Goal: Communication & Community: Answer question/provide support

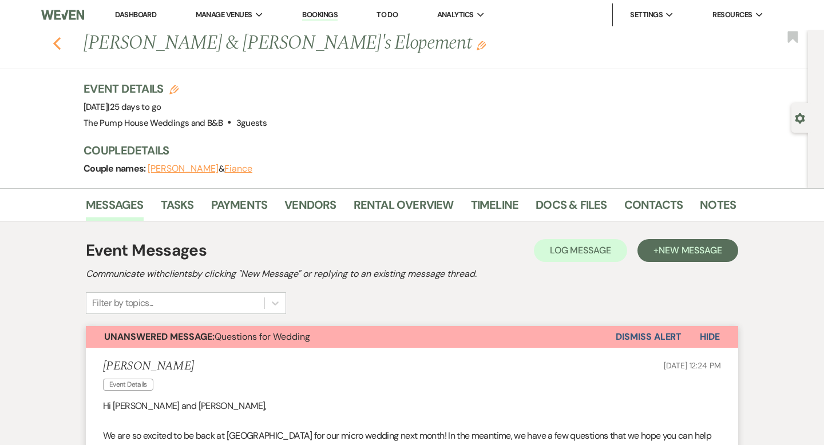
click at [57, 44] on icon "Previous" at bounding box center [57, 44] width 9 height 14
select select "7"
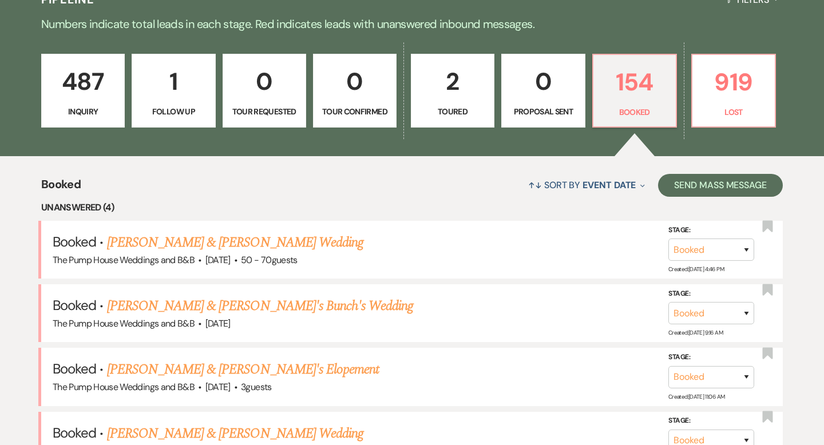
scroll to position [307, 0]
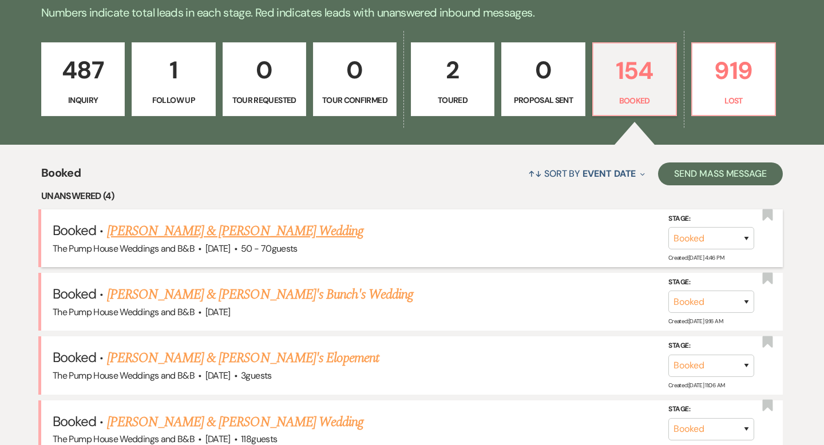
click at [163, 228] on link "[PERSON_NAME] & [PERSON_NAME] Wedding" at bounding box center [235, 231] width 256 height 21
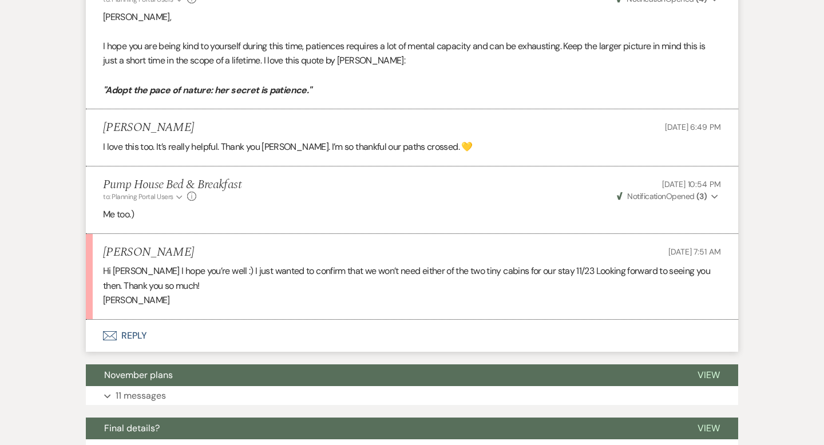
scroll to position [623, 0]
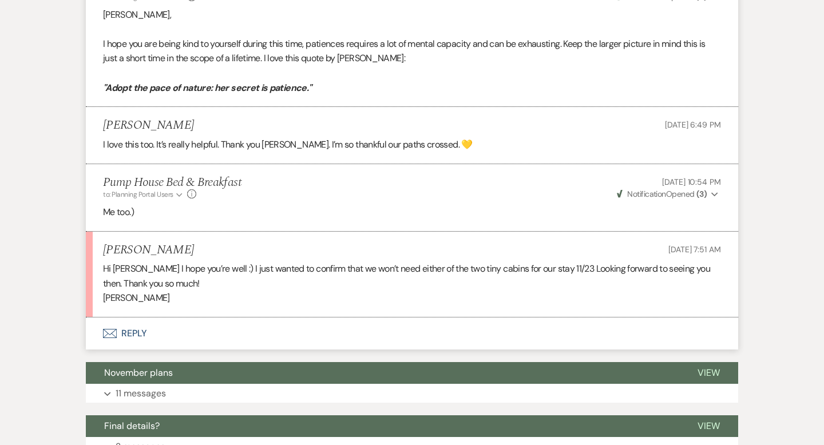
click at [107, 333] on use "button" at bounding box center [110, 333] width 14 height 9
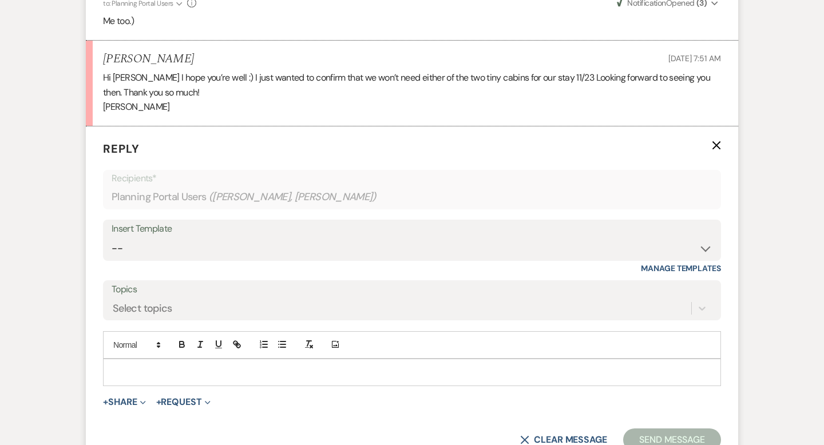
scroll to position [837, 0]
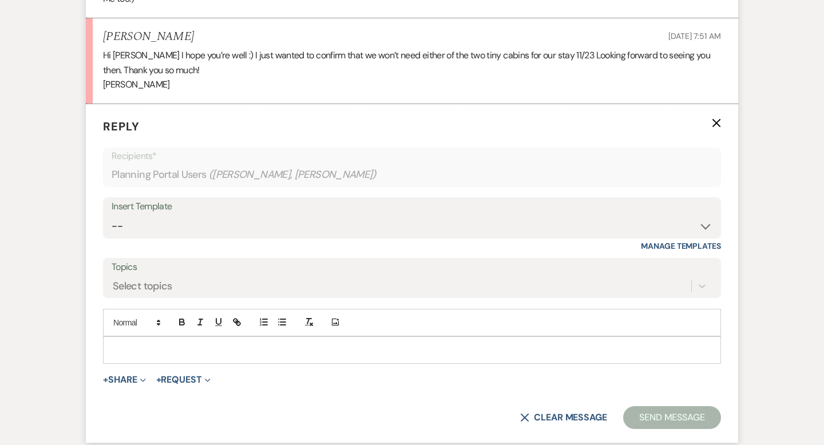
click at [128, 342] on div at bounding box center [412, 350] width 617 height 26
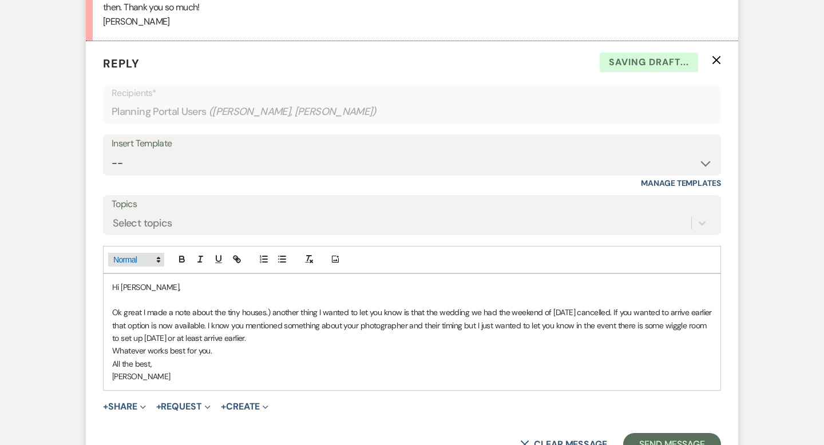
scroll to position [903, 0]
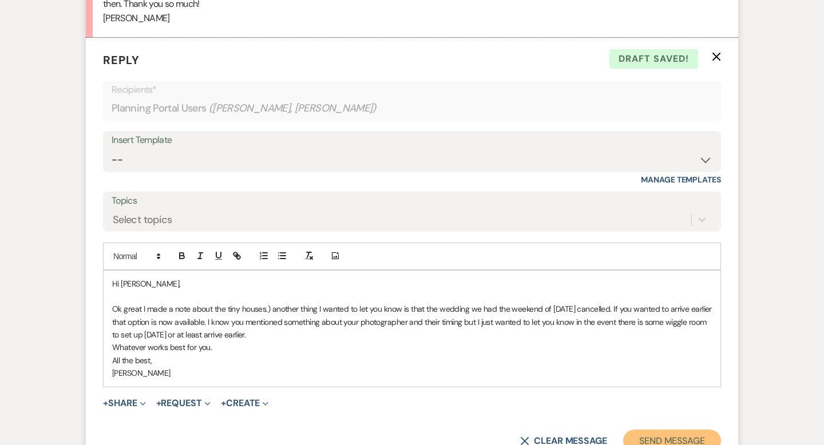
click at [678, 432] on button "Send Message" at bounding box center [672, 441] width 98 height 23
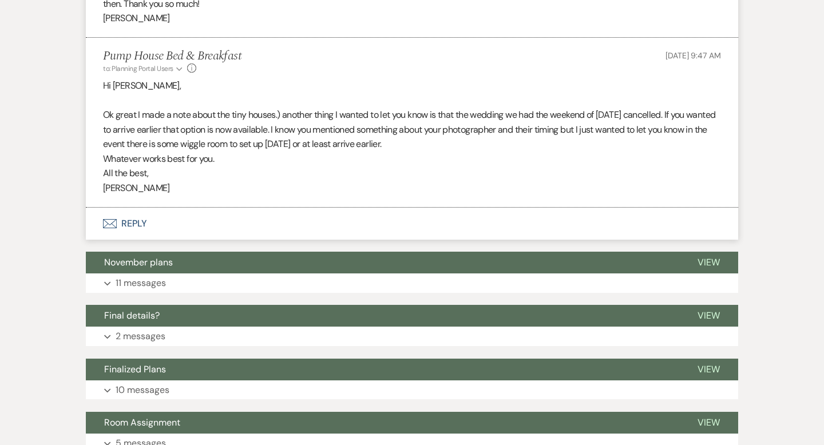
select select "7"
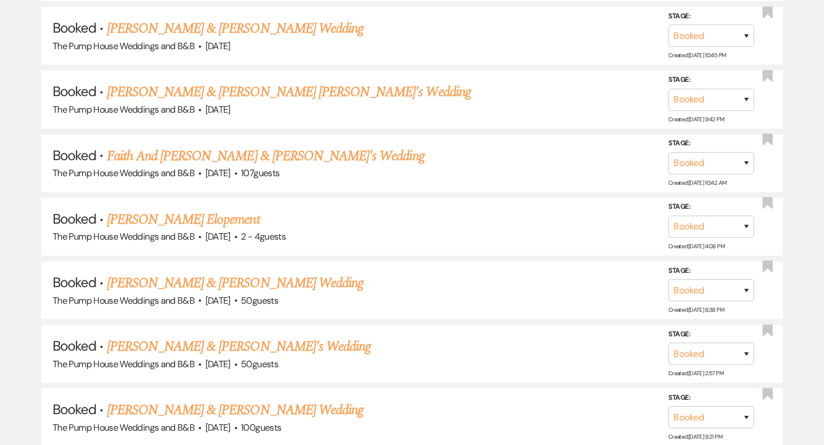
scroll to position [307, 0]
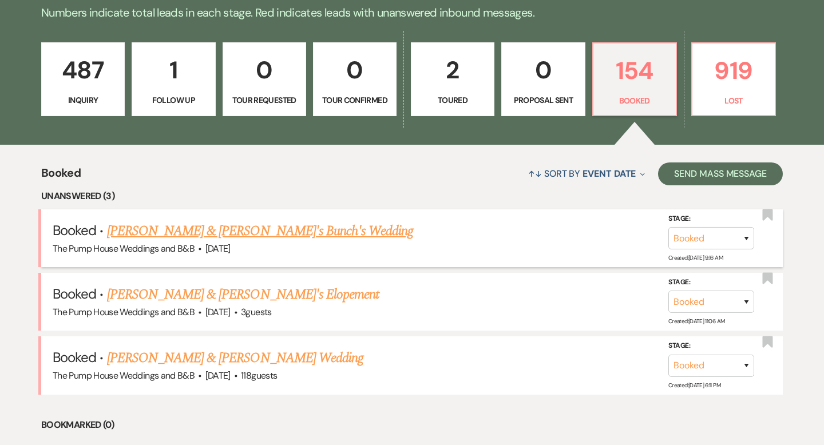
click at [251, 230] on link "[PERSON_NAME] & [PERSON_NAME]'s Bunch's Wedding" at bounding box center [260, 231] width 307 height 21
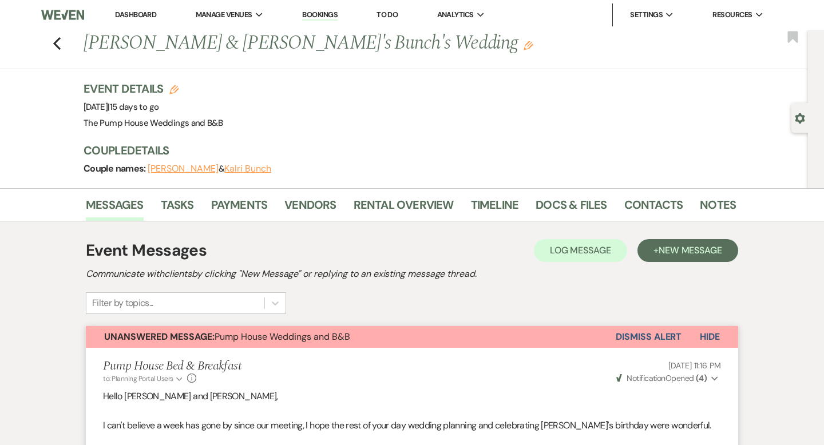
select select "7"
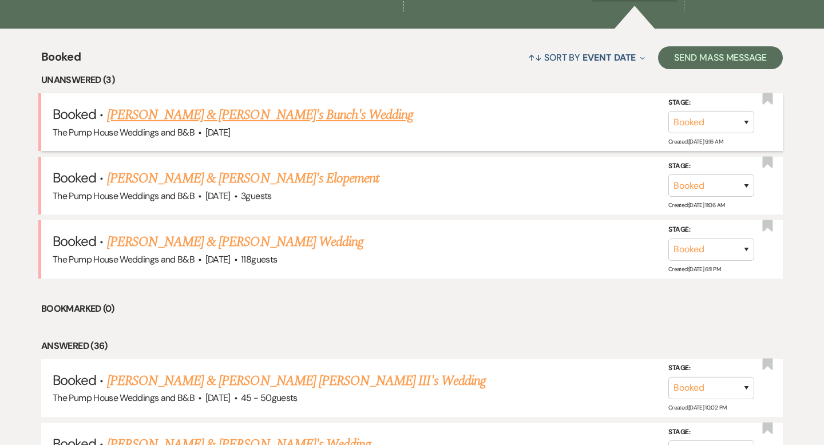
scroll to position [428, 0]
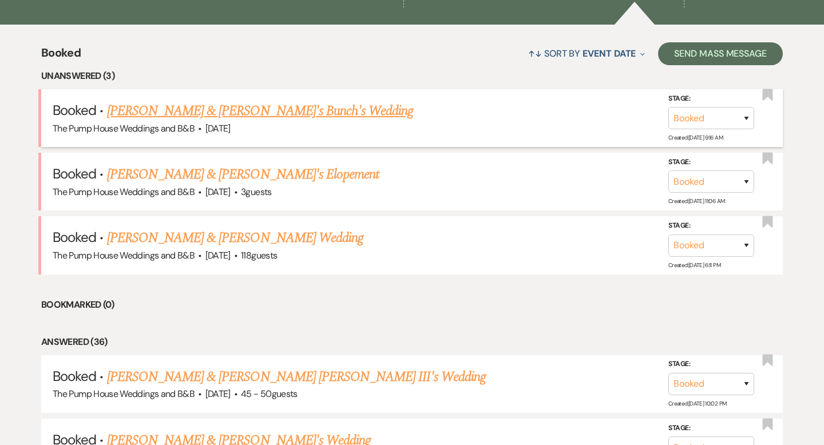
click at [203, 110] on link "[PERSON_NAME] & [PERSON_NAME]'s Bunch's Wedding" at bounding box center [260, 111] width 307 height 21
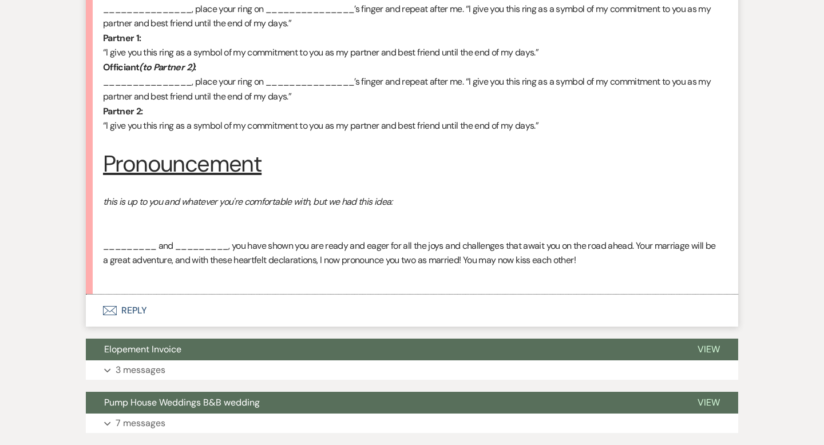
scroll to position [1646, 0]
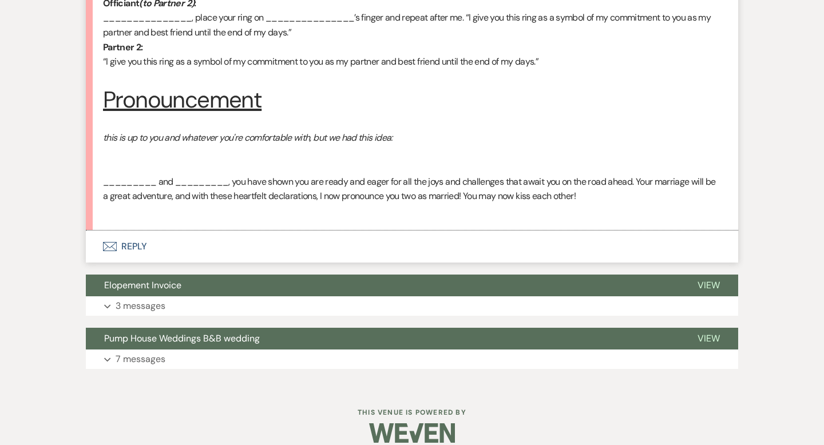
click at [107, 242] on use "button" at bounding box center [110, 246] width 14 height 9
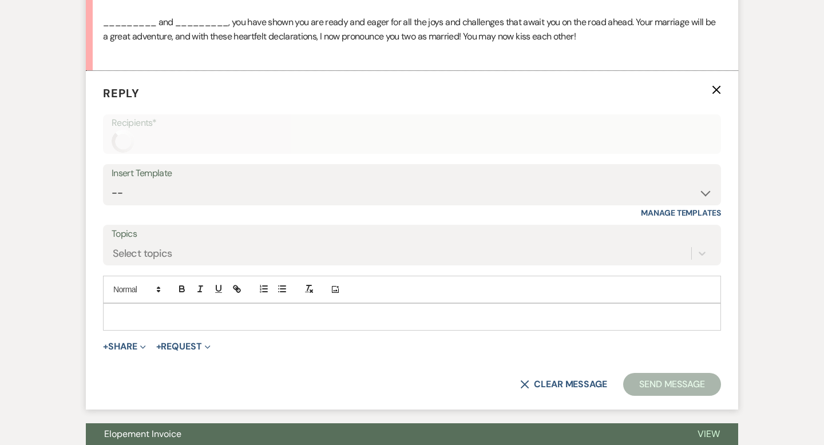
scroll to position [1809, 0]
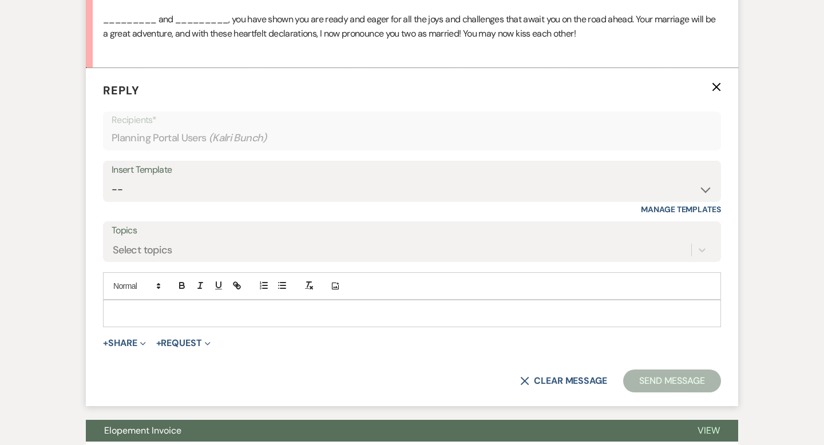
click at [123, 307] on p at bounding box center [412, 313] width 600 height 13
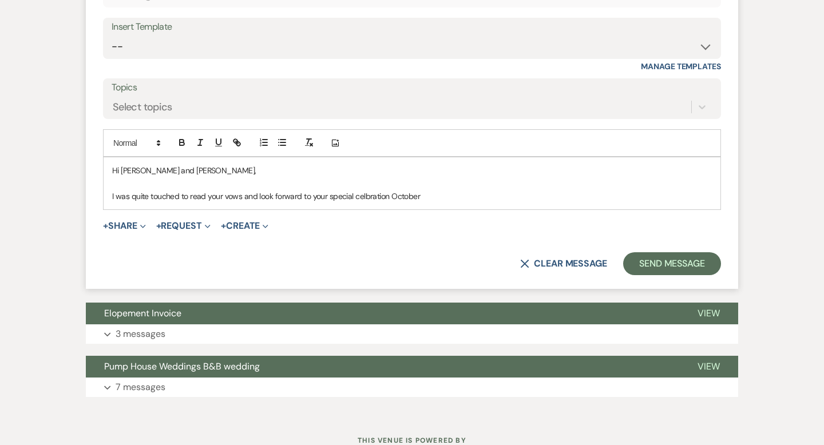
scroll to position [1980, 0]
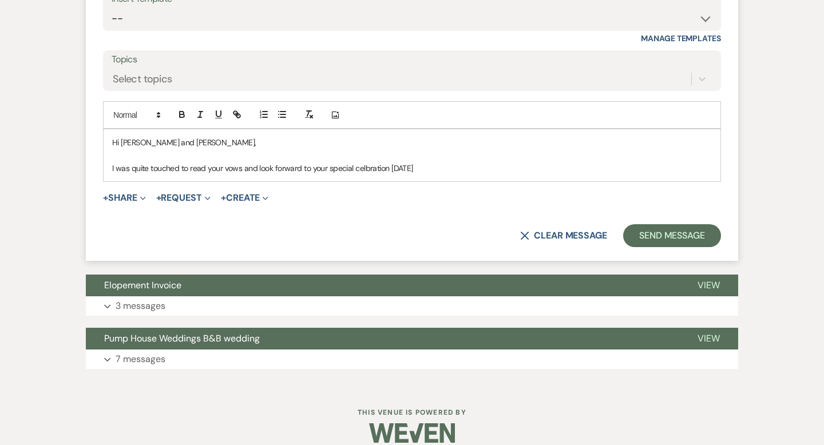
click at [372, 162] on p "I was quite touched to read your vows and look forward to your special celbrati…" at bounding box center [412, 168] width 600 height 13
click at [462, 162] on p "I was quite touched to read your vows and look forward to your special celebrat…" at bounding box center [412, 168] width 600 height 13
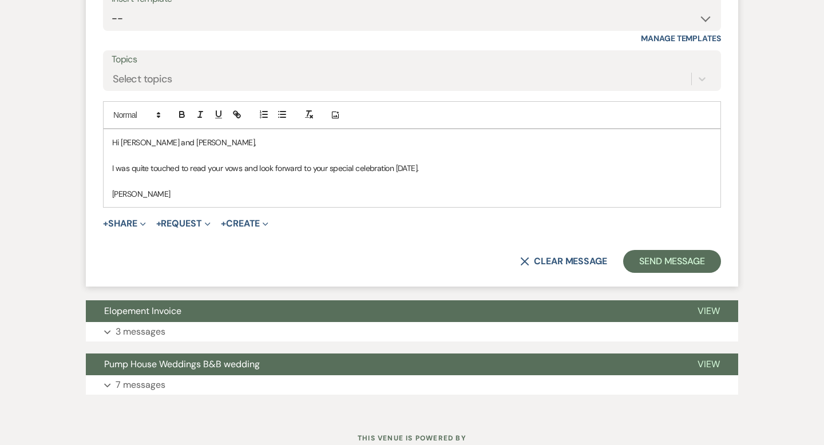
click at [165, 136] on p "Hi Karli and Derreck," at bounding box center [412, 142] width 600 height 13
click at [167, 136] on p "Hi Karli and Derreck," at bounding box center [412, 142] width 600 height 13
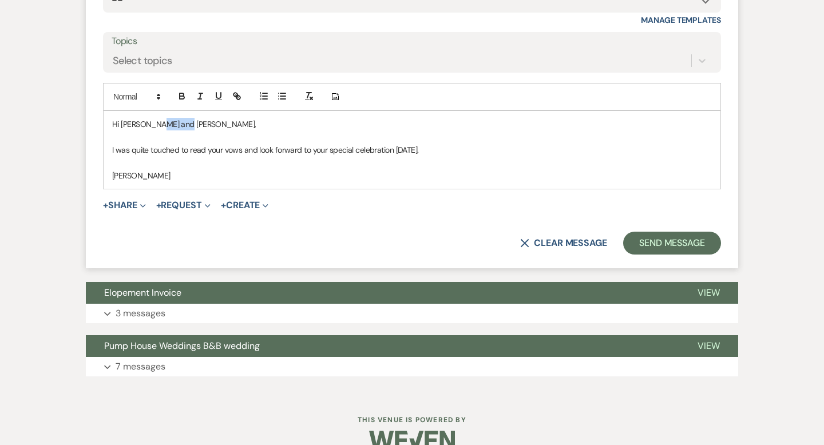
scroll to position [2005, 0]
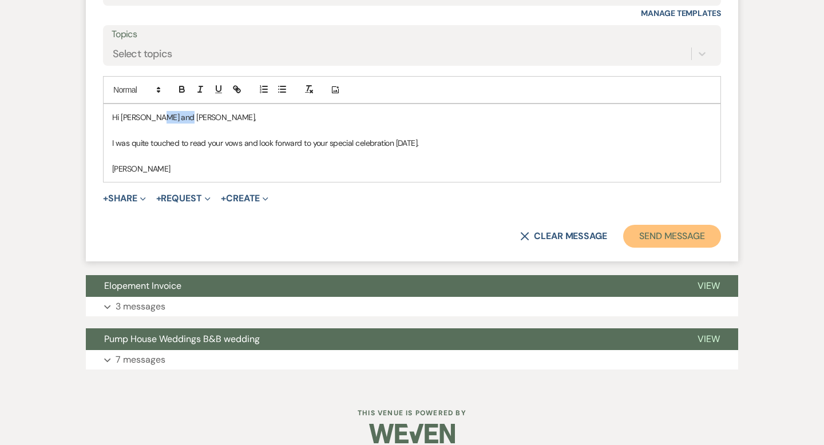
click at [686, 225] on button "Send Message" at bounding box center [672, 236] width 98 height 23
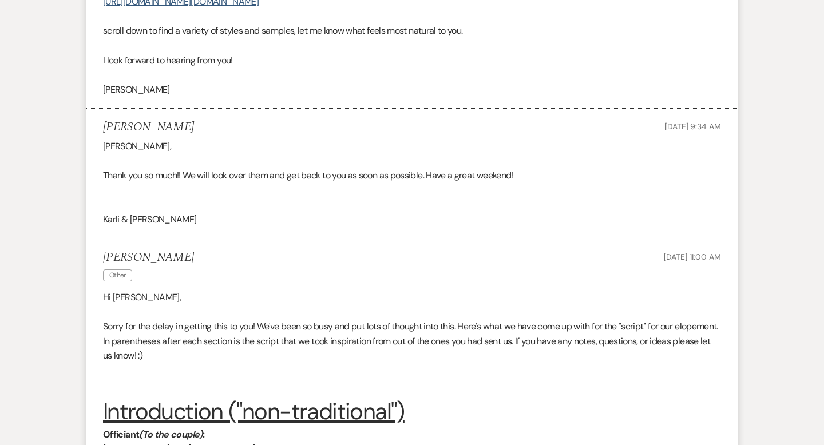
scroll to position [368, 0]
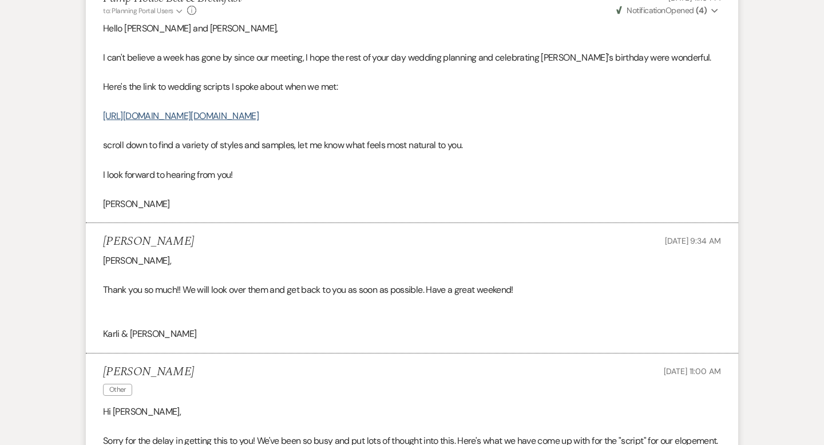
select select "7"
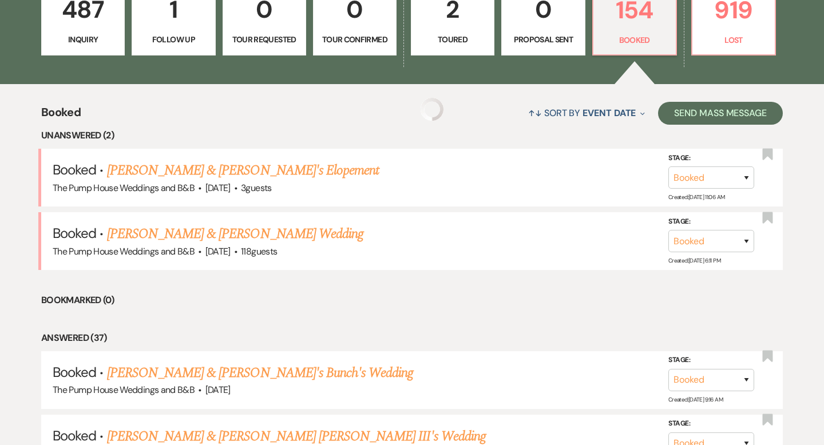
scroll to position [428, 0]
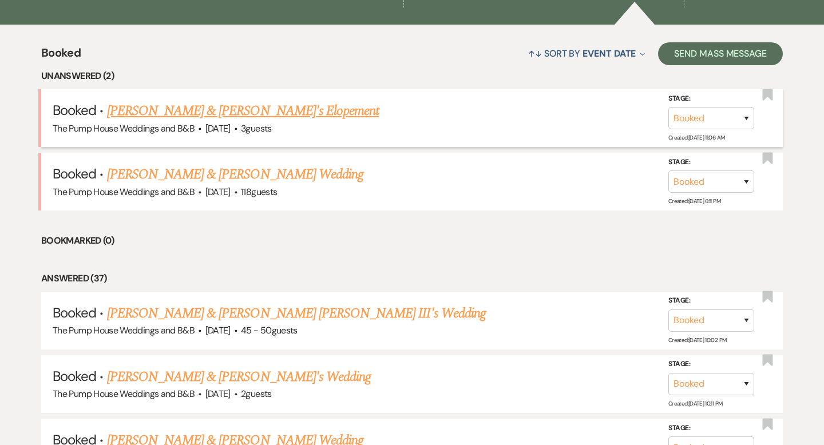
click at [121, 110] on link "[PERSON_NAME] & [PERSON_NAME]'s Elopement" at bounding box center [243, 111] width 273 height 21
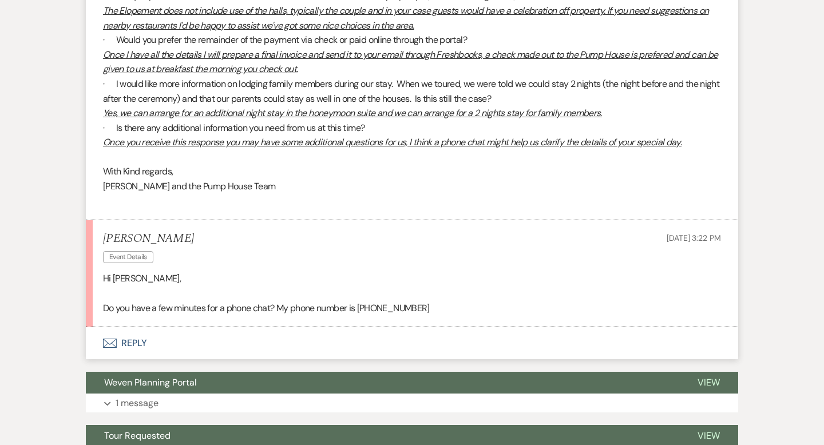
scroll to position [985, 0]
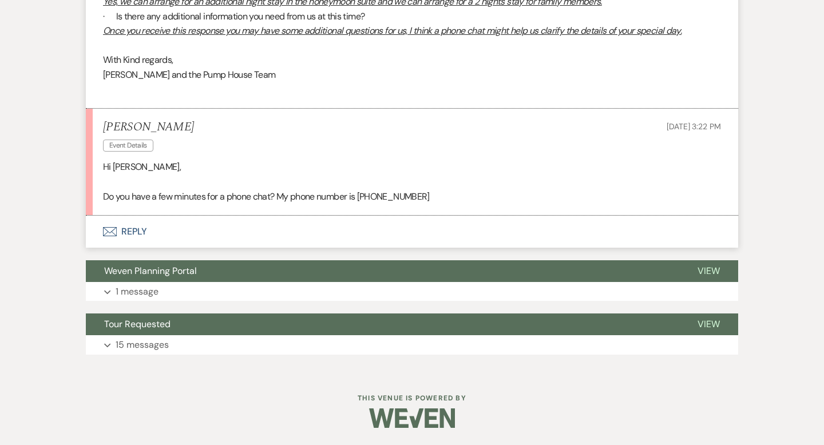
click at [109, 232] on icon "Envelope" at bounding box center [110, 231] width 14 height 9
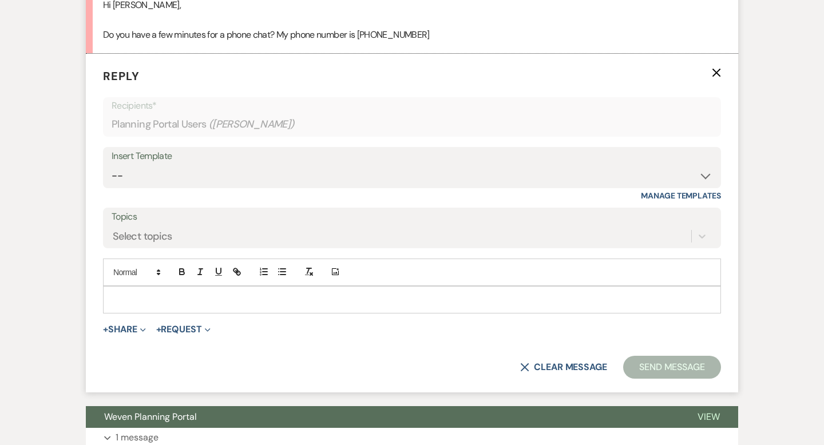
scroll to position [1148, 0]
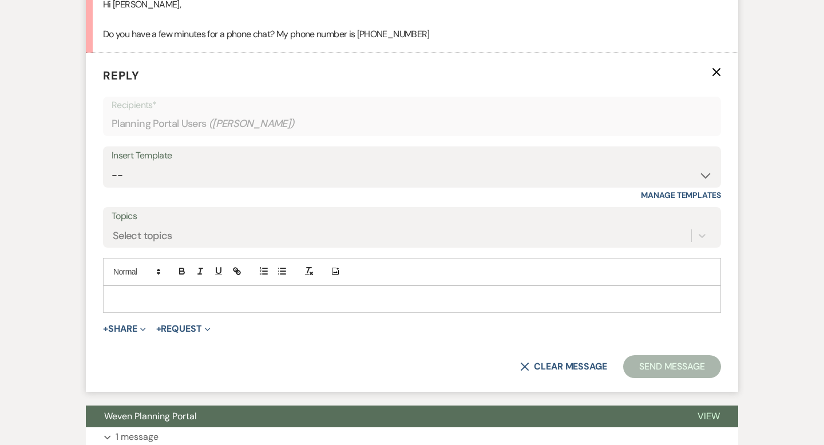
click at [149, 295] on p at bounding box center [412, 299] width 600 height 13
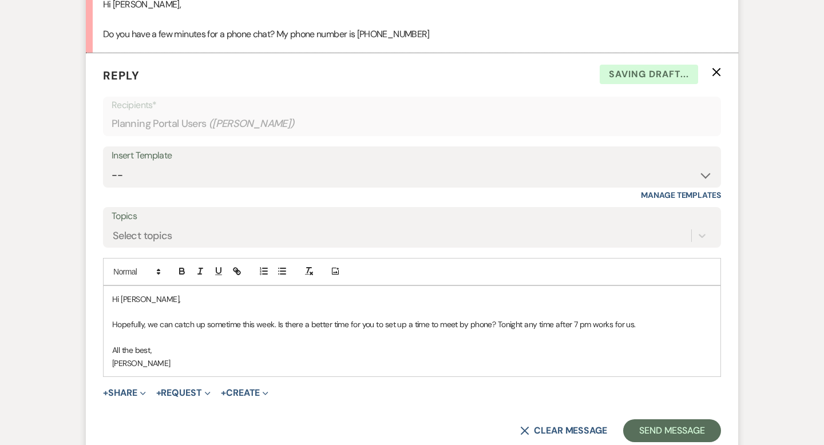
click at [650, 330] on p "Hopefully, we can catch up sometime this week. Is there a better time for you t…" at bounding box center [412, 324] width 600 height 13
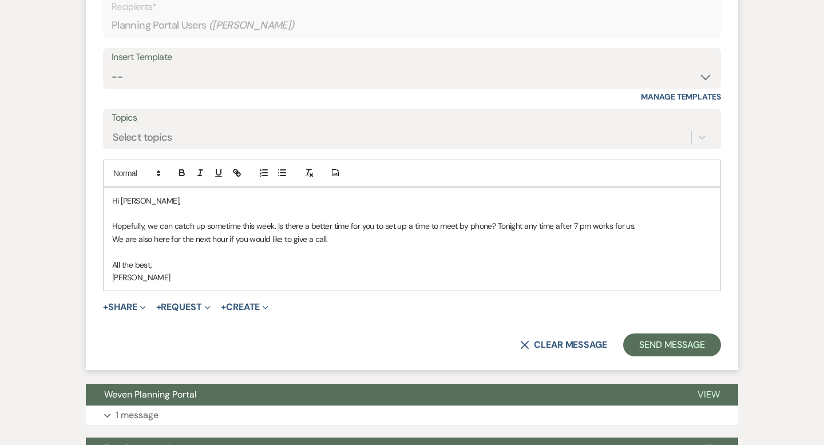
scroll to position [1253, 0]
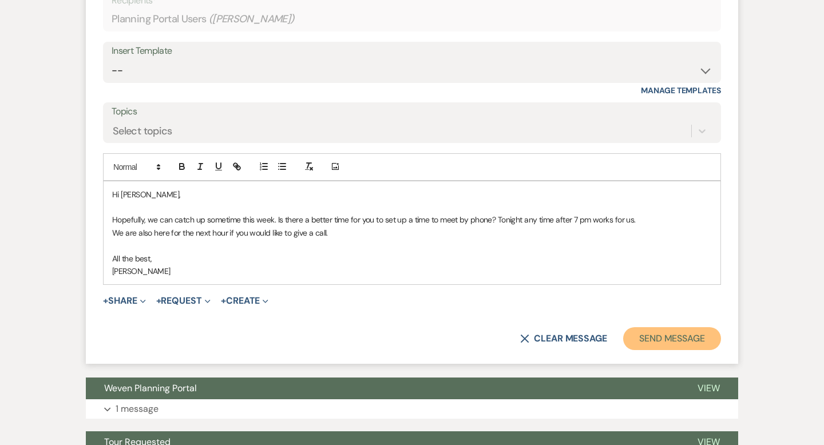
click at [701, 335] on button "Send Message" at bounding box center [672, 338] width 98 height 23
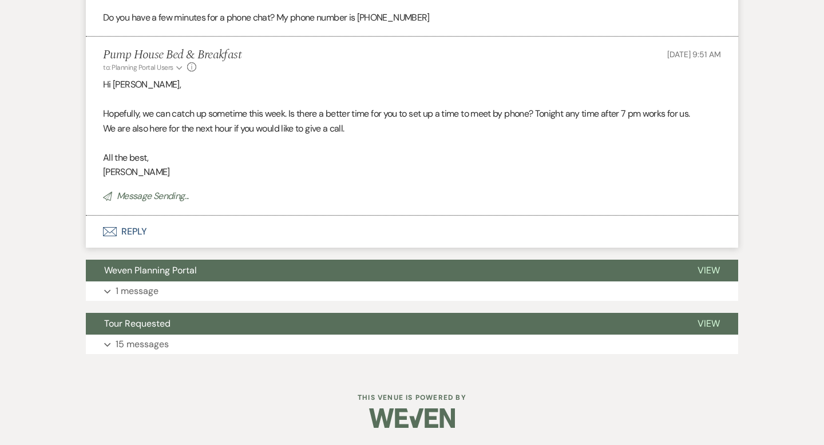
select select "7"
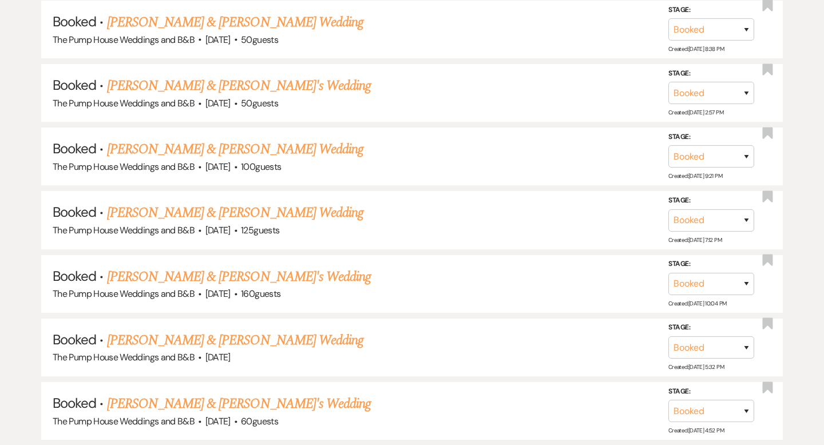
scroll to position [428, 0]
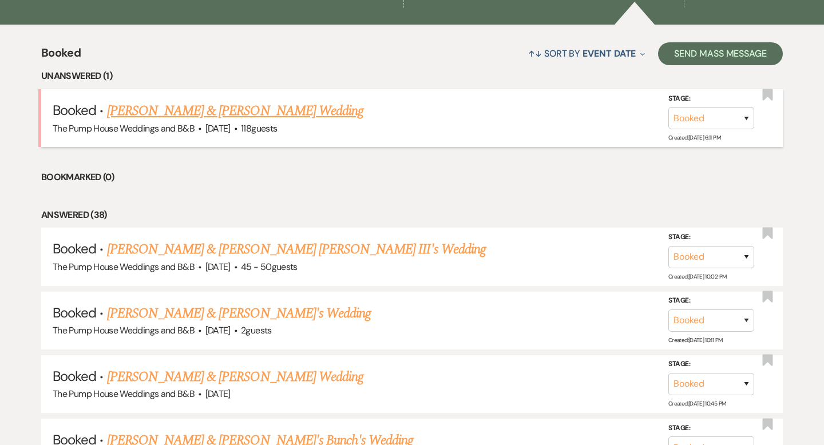
click at [124, 105] on link "[PERSON_NAME] & [PERSON_NAME] Wedding" at bounding box center [235, 111] width 256 height 21
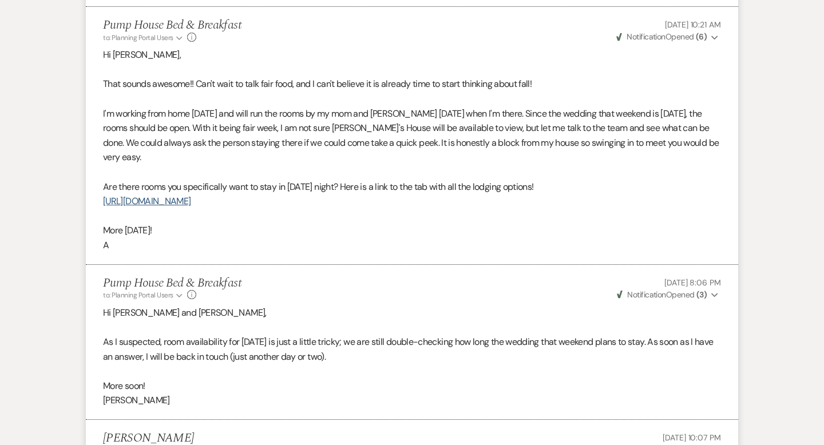
scroll to position [1139, 0]
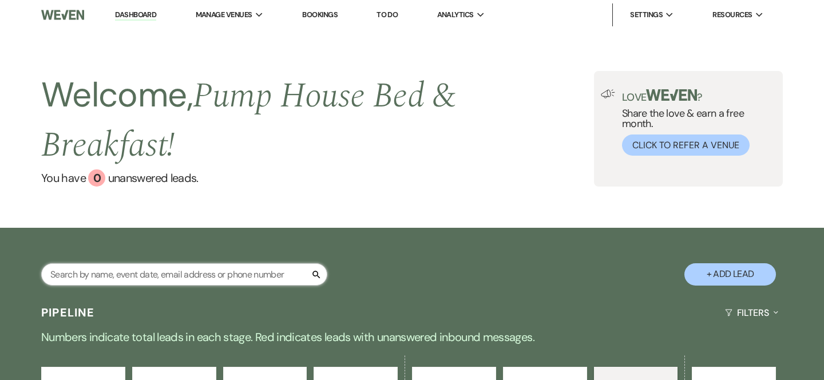
click at [179, 264] on input "text" at bounding box center [184, 274] width 286 height 22
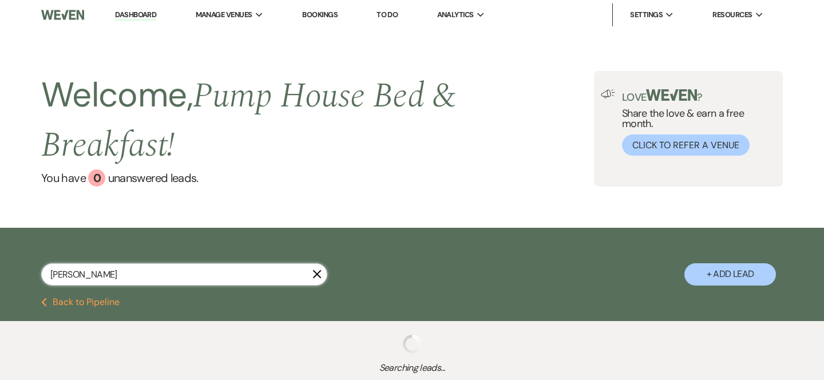
type input "rickey"
select select "8"
select select "5"
select select "8"
select select "10"
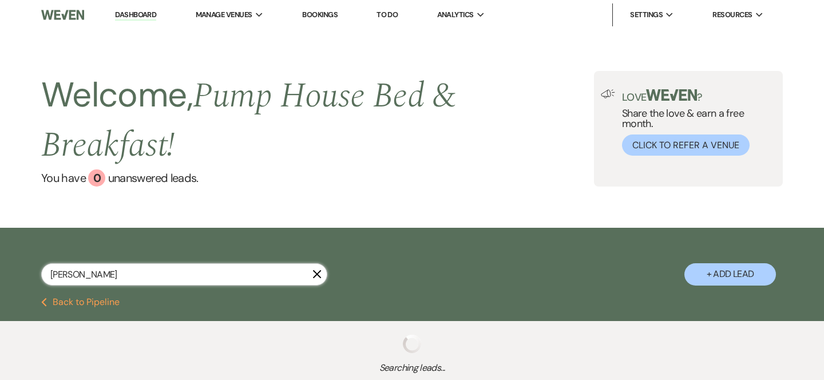
select select "8"
select select "11"
select select "8"
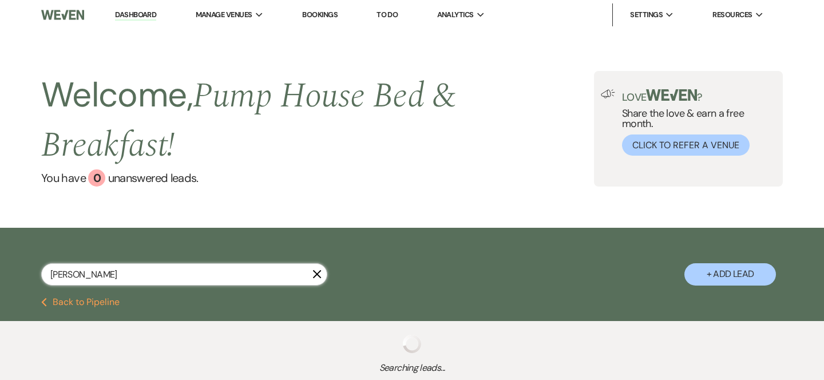
select select "8"
select select "4"
select select "8"
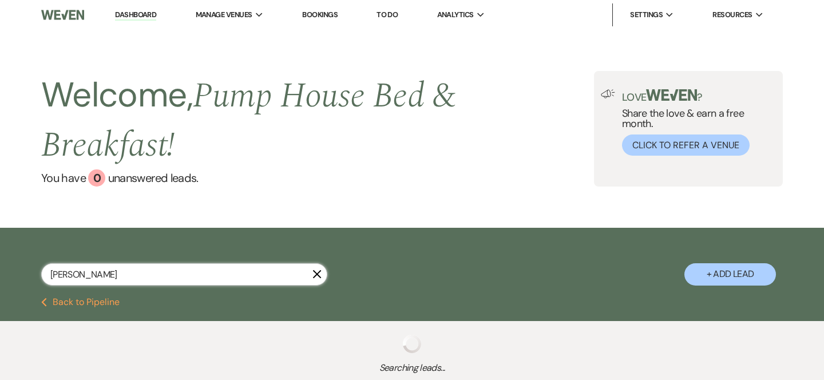
select select "8"
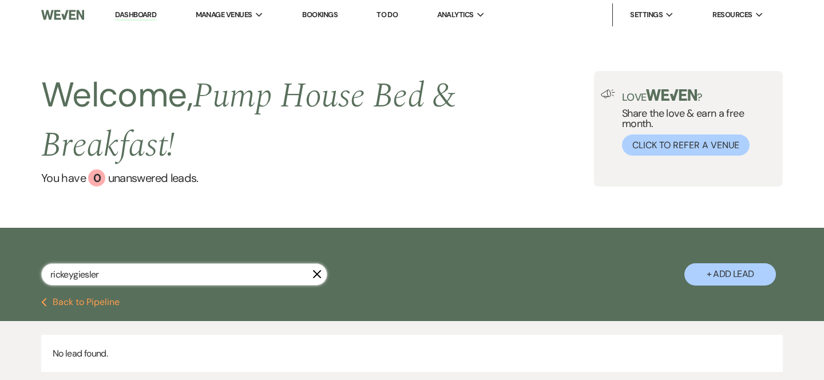
type input "rickeygiesler"
click at [318, 279] on icon "X" at bounding box center [317, 274] width 9 height 9
select select "7"
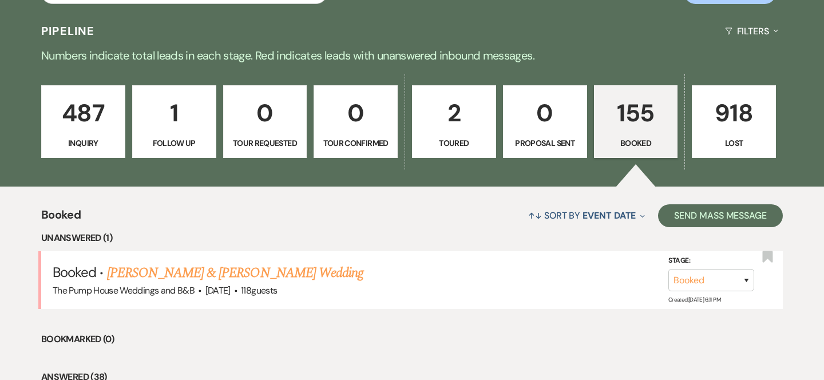
scroll to position [285, 0]
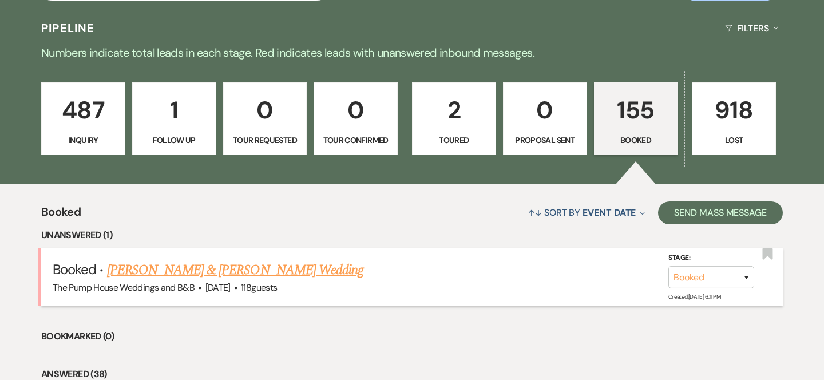
click at [210, 277] on link "[PERSON_NAME] & [PERSON_NAME] Wedding" at bounding box center [235, 270] width 256 height 21
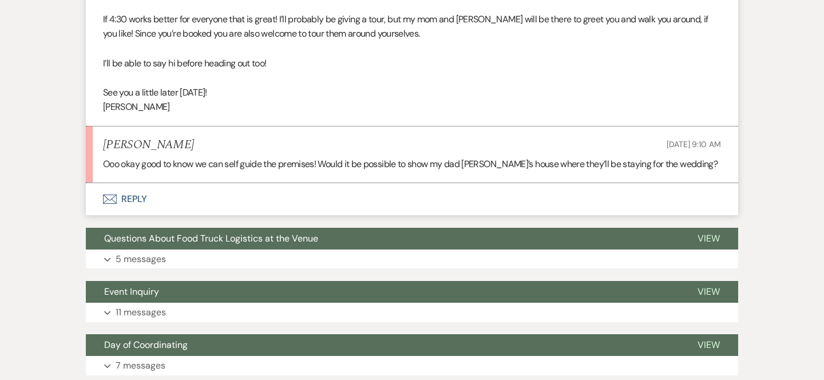
scroll to position [3005, 0]
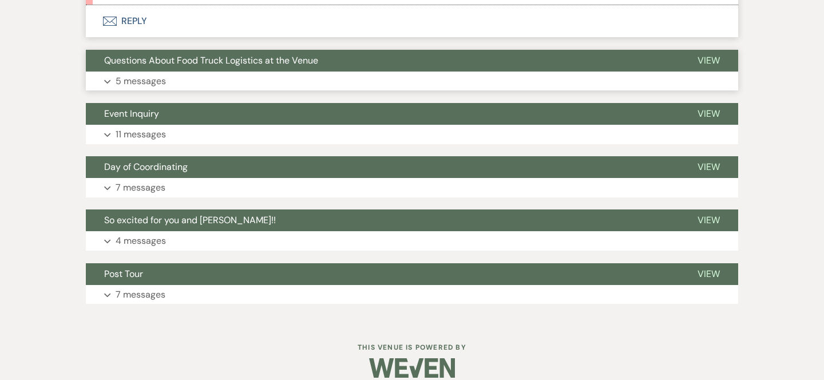
click at [153, 54] on span "Questions About Food Truck Logistics at the Venue" at bounding box center [211, 60] width 214 height 12
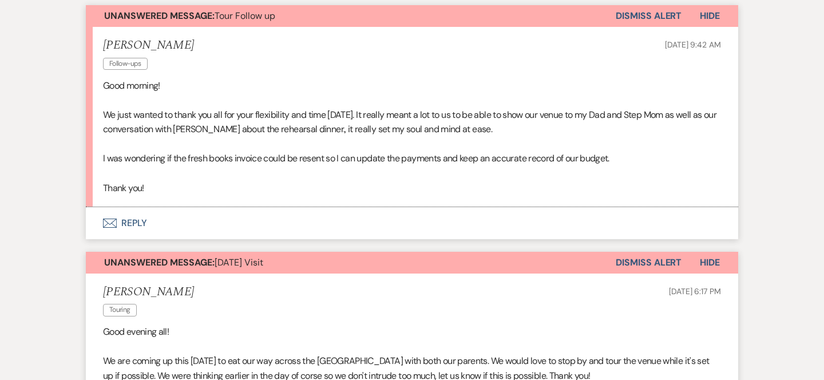
scroll to position [333, 0]
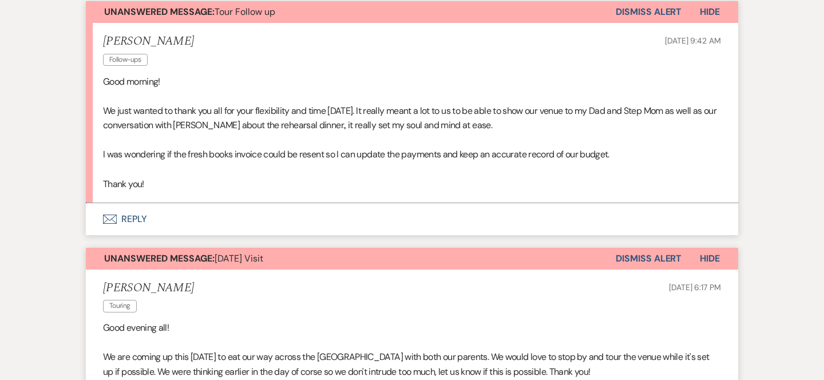
click at [109, 222] on icon "Envelope" at bounding box center [110, 219] width 14 height 9
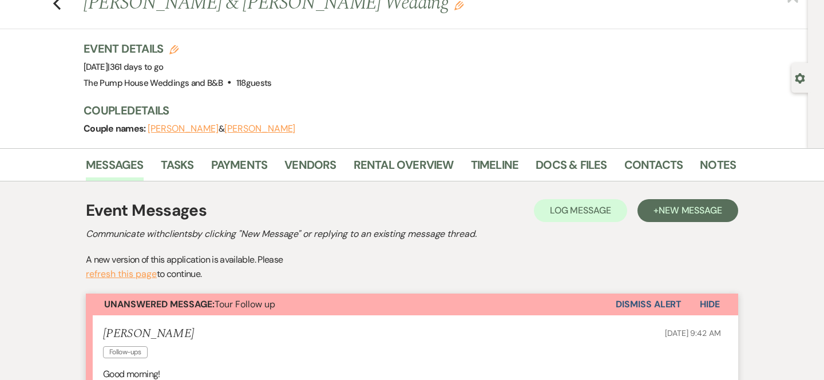
scroll to position [43, 0]
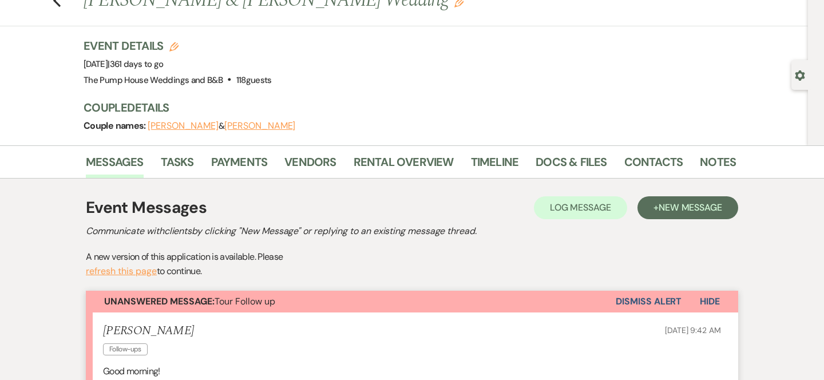
click at [637, 304] on button "Dismiss Alert" at bounding box center [649, 302] width 66 height 22
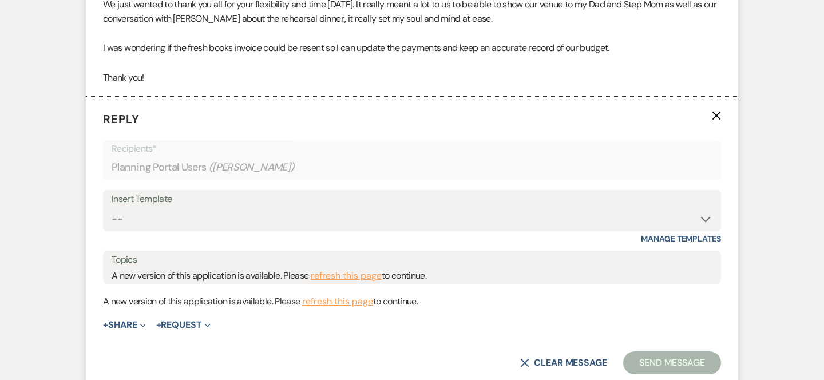
scroll to position [443, 0]
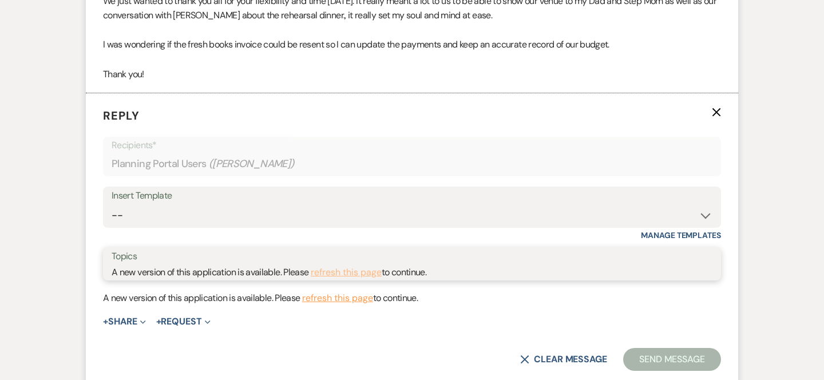
click at [358, 273] on button "refresh this page" at bounding box center [346, 272] width 71 height 15
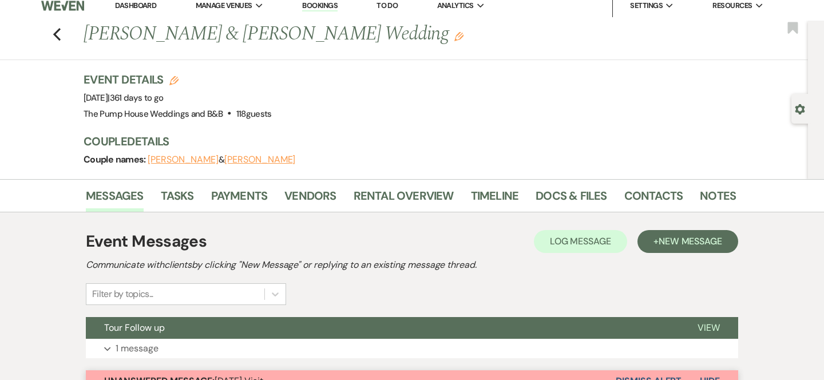
scroll to position [10, 0]
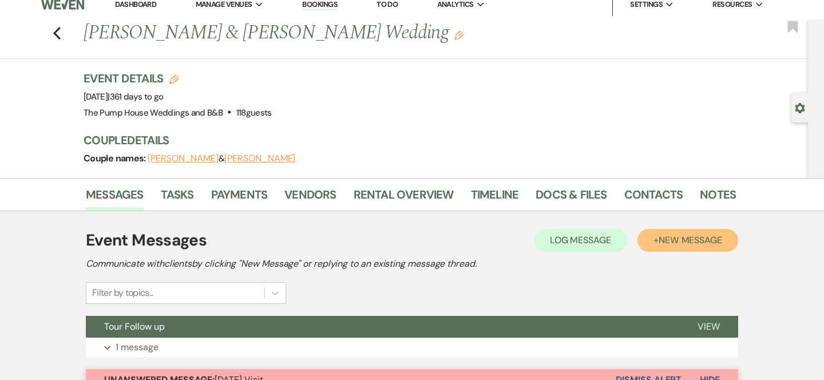
click at [721, 240] on span "New Message" at bounding box center [691, 240] width 64 height 12
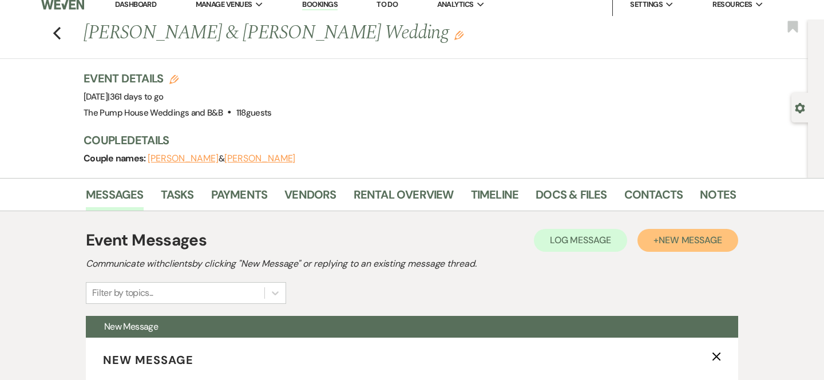
click at [722, 241] on span "New Message" at bounding box center [691, 240] width 64 height 12
click at [722, 242] on span "New Message" at bounding box center [691, 240] width 64 height 12
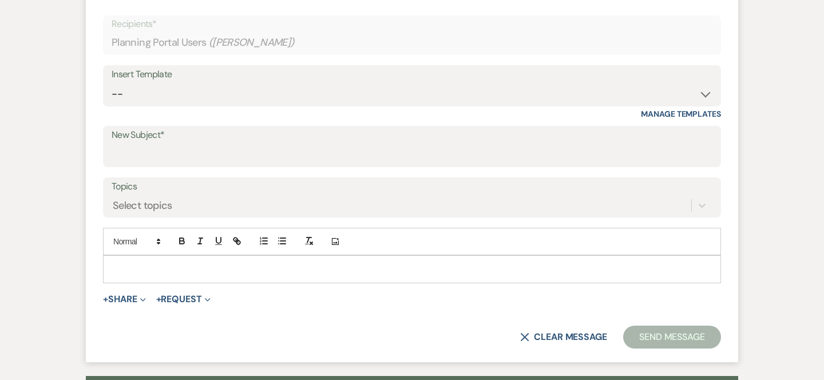
scroll to position [373, 0]
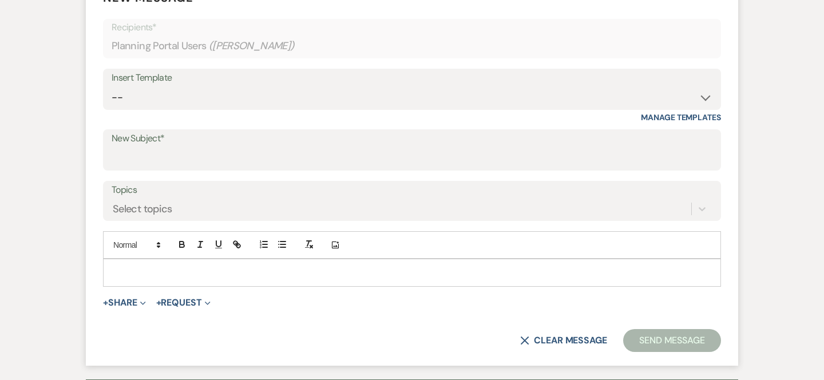
click at [473, 281] on div at bounding box center [412, 272] width 617 height 26
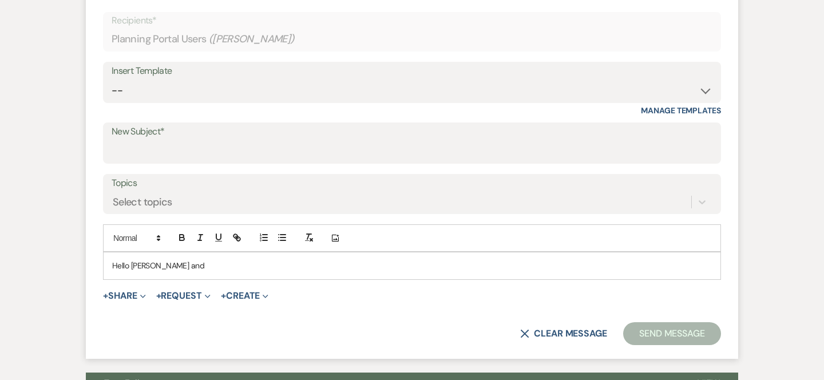
scroll to position [383, 0]
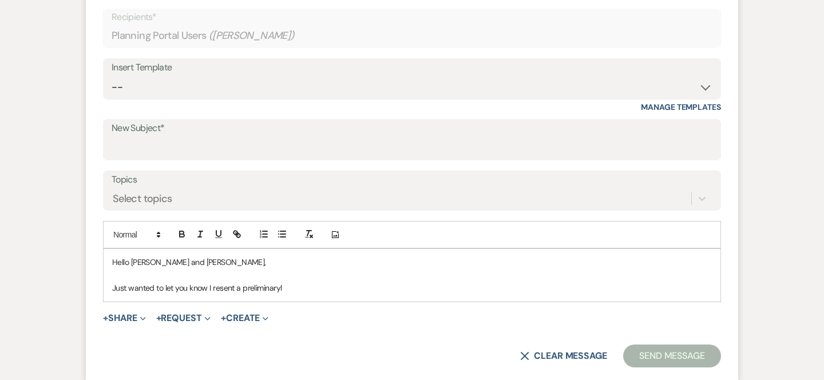
click at [268, 294] on p "Just wanted to let you know I resent a preliminaryl" at bounding box center [412, 288] width 600 height 13
drag, startPoint x: 285, startPoint y: 290, endPoint x: 242, endPoint y: 285, distance: 42.6
click at [242, 286] on p "Just wanted to let you know I resent a preliminaryl" at bounding box center [412, 288] width 600 height 13
drag, startPoint x: 262, startPoint y: 286, endPoint x: 243, endPoint y: 287, distance: 18.3
click at [243, 287] on p "Just wanted to let you know I resent a sneak preview of your invoice, which can…" at bounding box center [412, 288] width 600 height 13
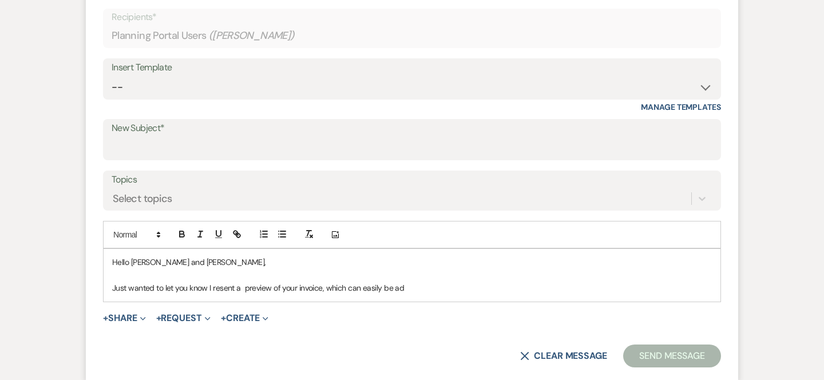
click at [401, 287] on p "Just wanted to let you know I resent a preview of your invoice, which can easil…" at bounding box center [412, 288] width 600 height 13
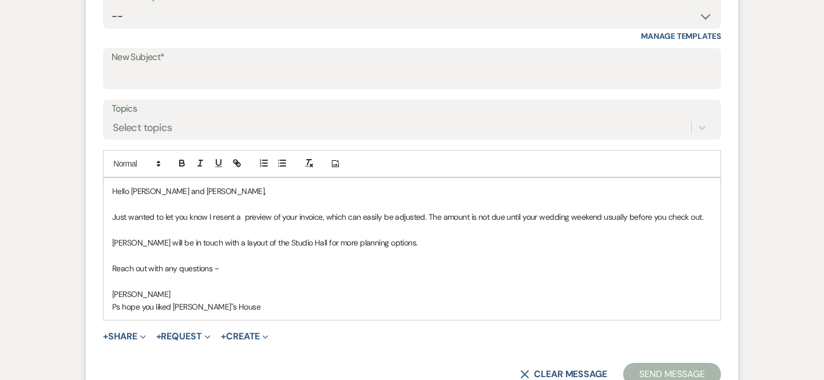
scroll to position [453, 0]
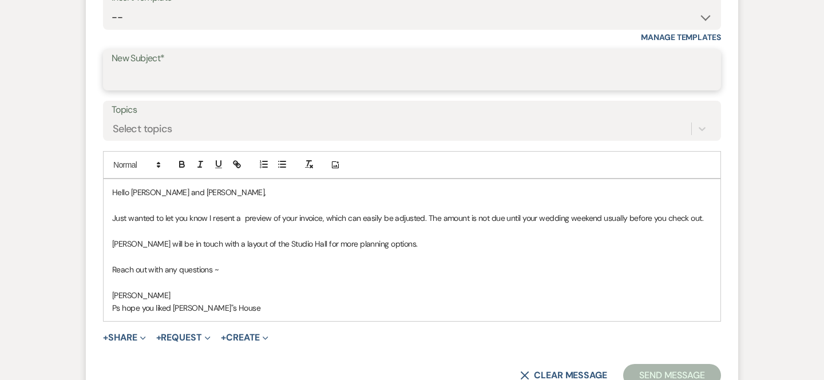
click at [208, 71] on input "New Subject*" at bounding box center [412, 78] width 601 height 22
type input "Pump House Weddings and B&B"
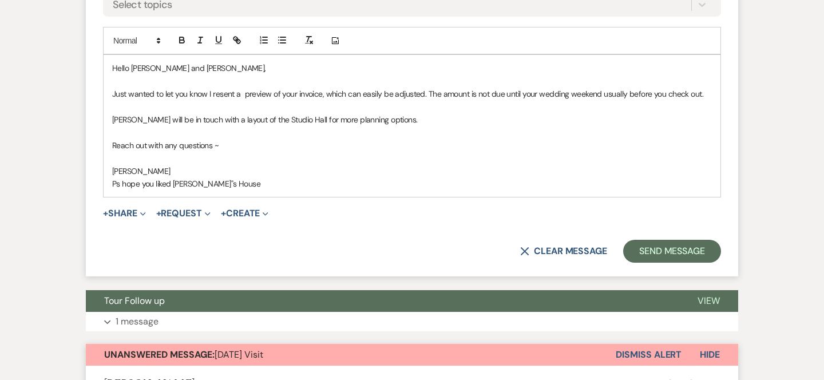
scroll to position [627, 0]
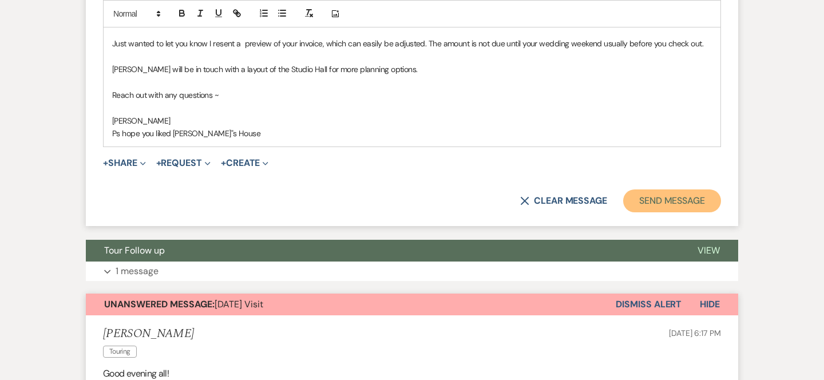
click at [642, 197] on button "Send Message" at bounding box center [672, 200] width 98 height 23
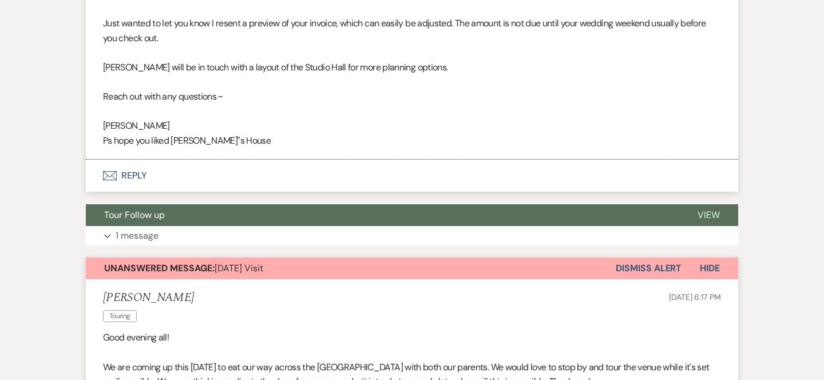
scroll to position [0, 0]
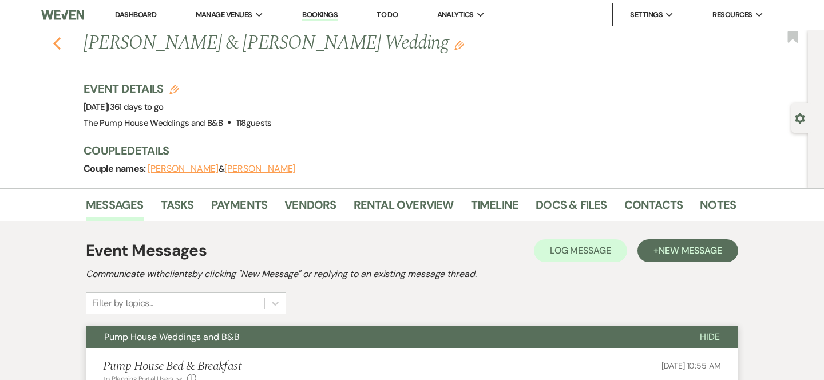
click at [53, 46] on icon "Previous" at bounding box center [57, 44] width 9 height 14
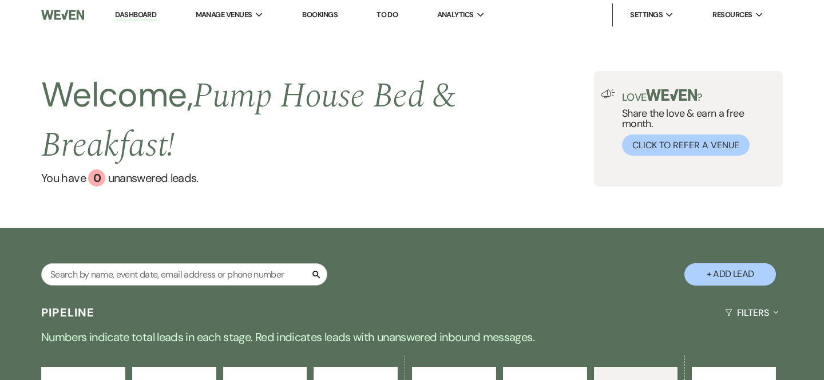
select select "7"
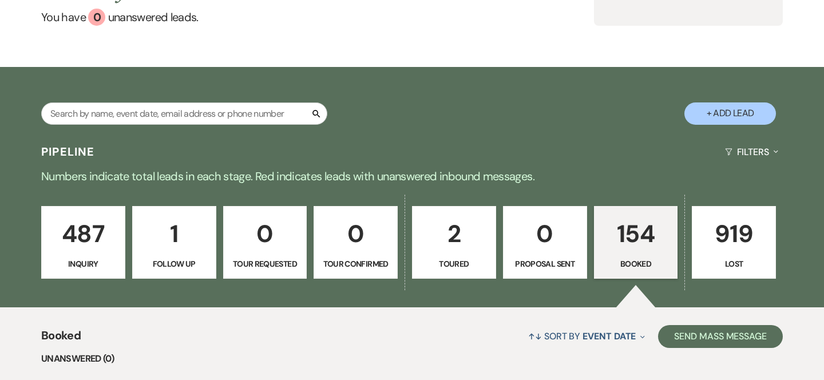
scroll to position [170, 0]
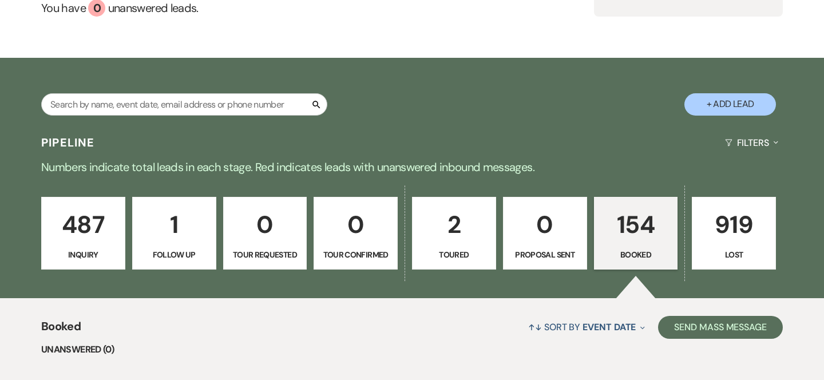
click at [645, 239] on p "154" at bounding box center [636, 225] width 69 height 38
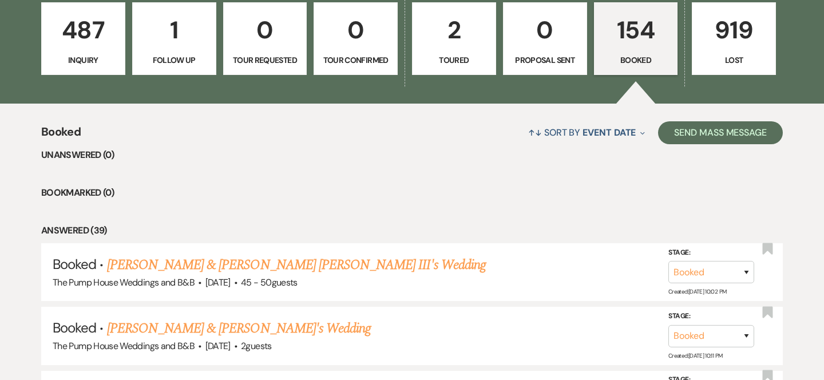
scroll to position [367, 0]
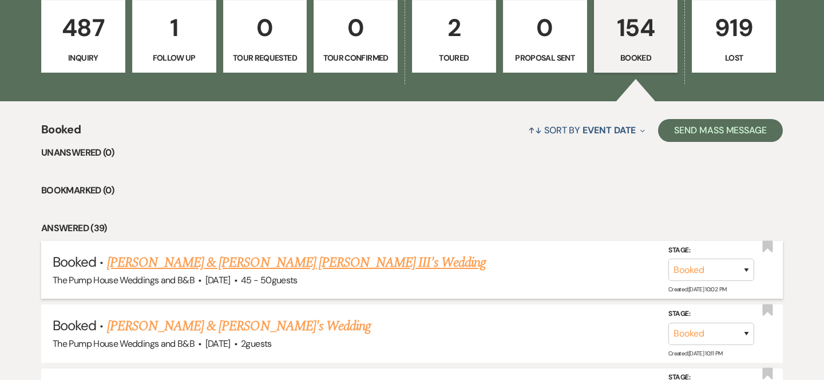
click at [262, 257] on link "[PERSON_NAME] & [PERSON_NAME] [PERSON_NAME] III's Wedding" at bounding box center [296, 262] width 379 height 21
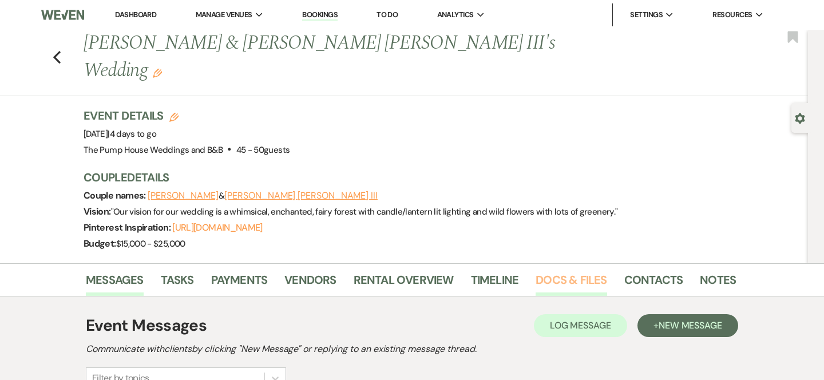
click at [587, 271] on link "Docs & Files" at bounding box center [571, 283] width 71 height 25
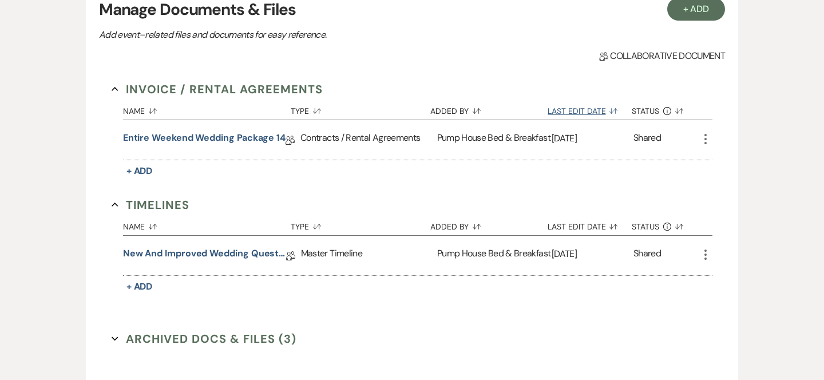
scroll to position [334, 0]
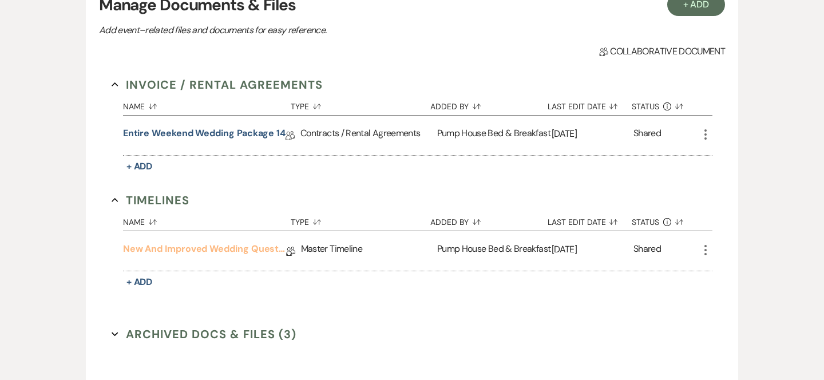
click at [228, 242] on link "New and improved Wedding Questionnaire" at bounding box center [204, 251] width 163 height 18
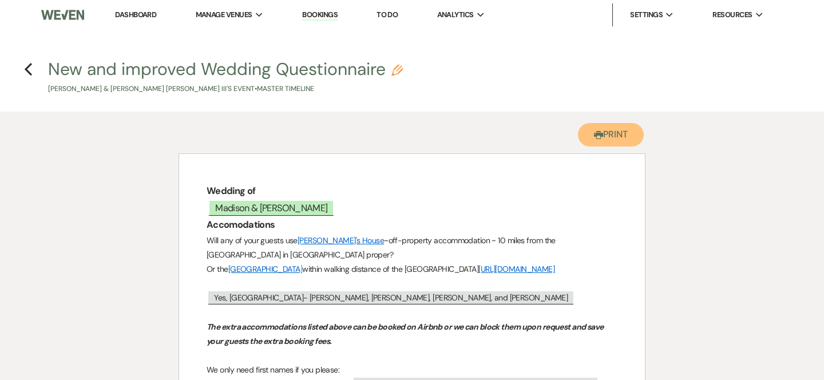
click at [614, 139] on button "Printer Print" at bounding box center [611, 134] width 66 height 23
click at [23, 66] on h4 "Previous New and improved Wedding Questionnaire Pencil Madison Woods & Eric Bri…" at bounding box center [412, 75] width 824 height 37
click at [31, 66] on icon "Previous" at bounding box center [28, 69] width 9 height 14
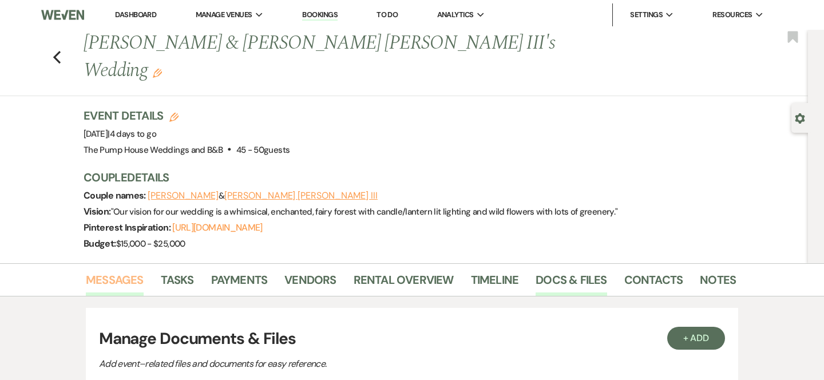
click at [135, 271] on link "Messages" at bounding box center [115, 283] width 58 height 25
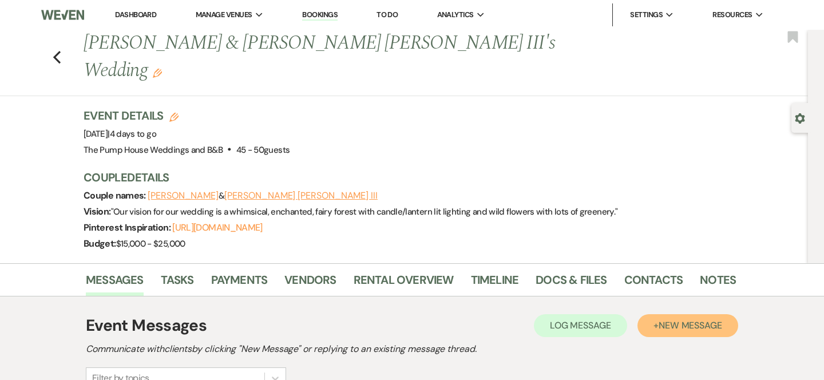
click at [710, 319] on span "New Message" at bounding box center [691, 325] width 64 height 12
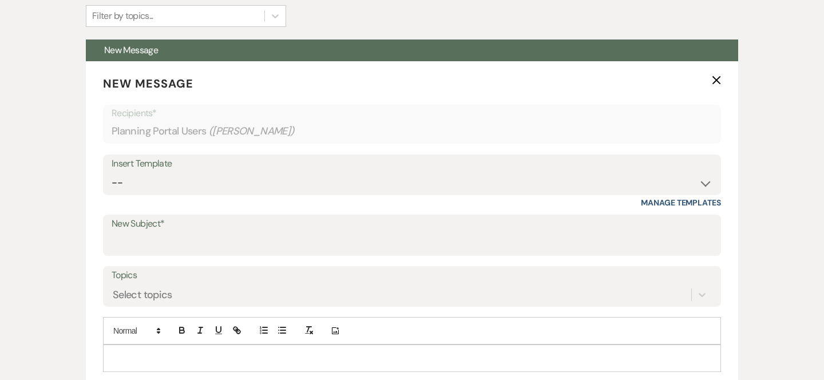
scroll to position [369, 0]
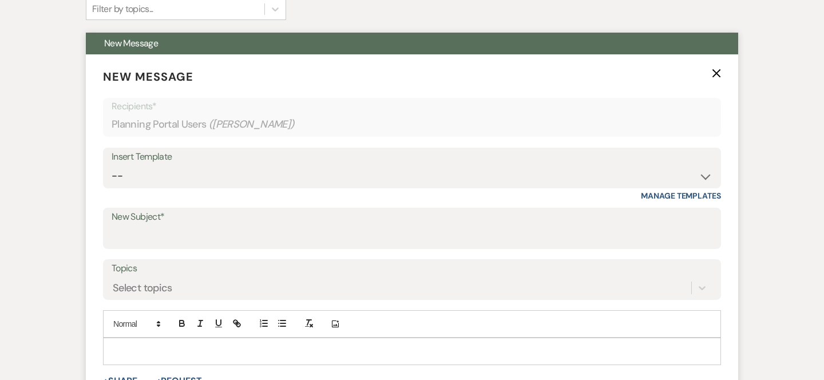
click at [316, 345] on p at bounding box center [412, 351] width 600 height 13
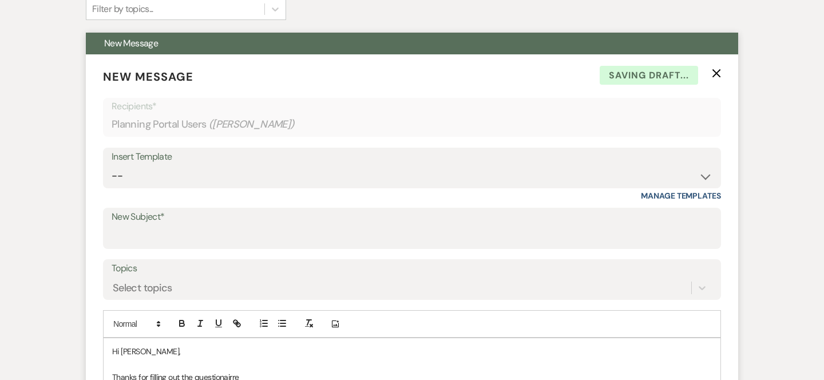
click at [214, 371] on p "Thanks for filling out the questionairre" at bounding box center [412, 377] width 600 height 13
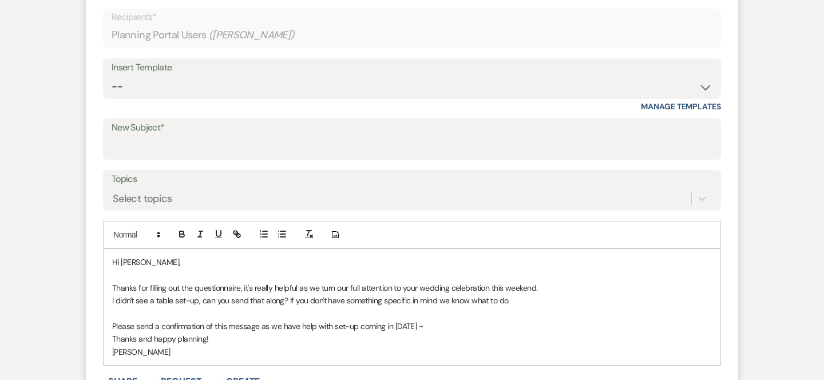
scroll to position [439, 0]
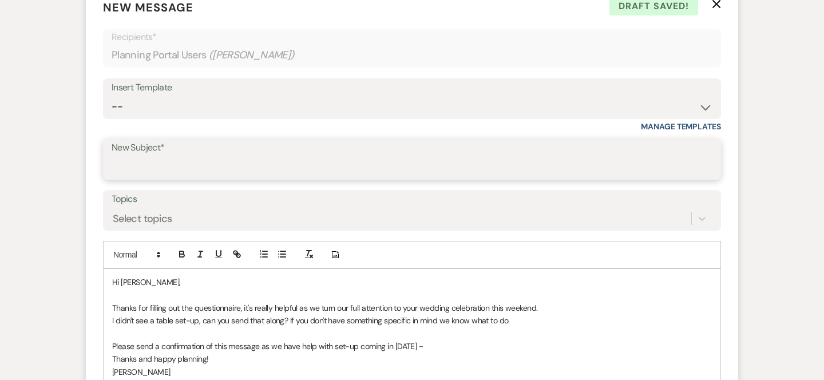
click at [419, 156] on input "New Subject*" at bounding box center [412, 167] width 601 height 22
type input "Pump House Weddings and B & B"
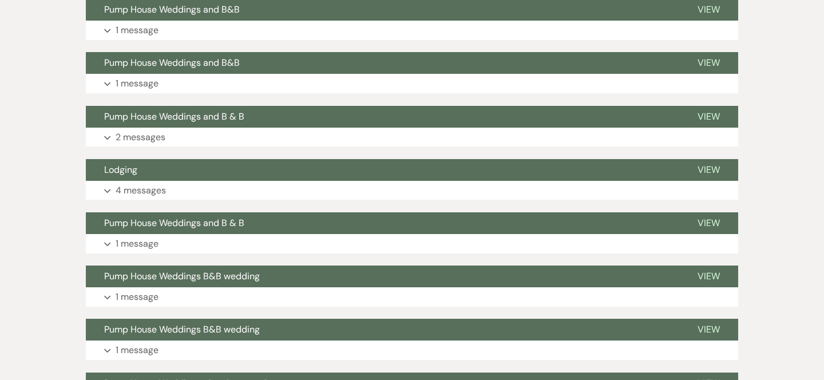
scroll to position [582, 0]
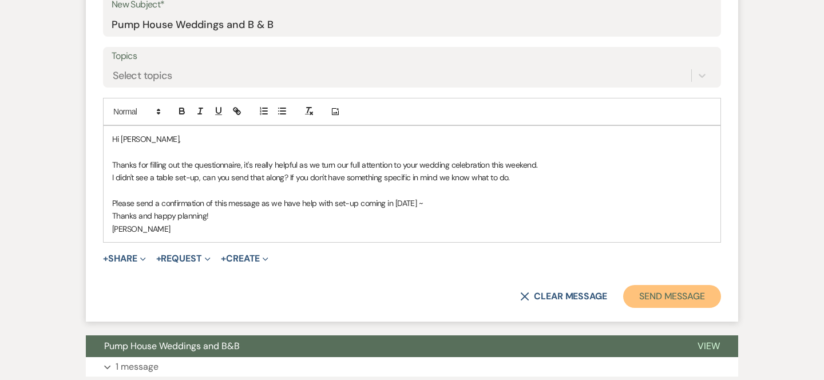
click at [698, 285] on button "Send Message" at bounding box center [672, 296] width 98 height 23
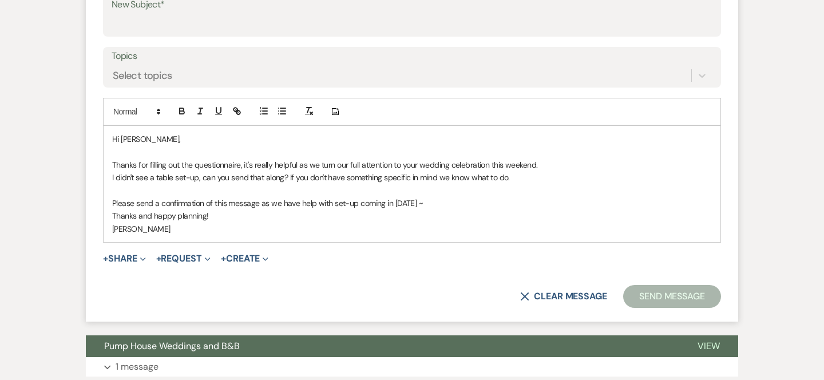
scroll to position [156, 0]
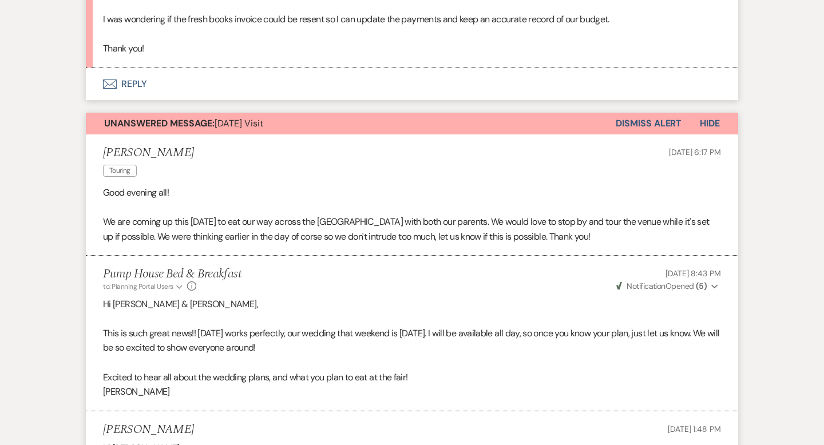
scroll to position [465, 0]
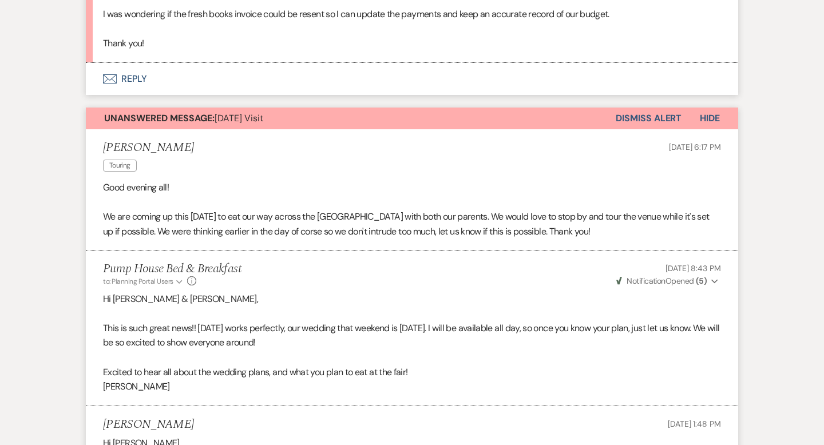
click at [106, 82] on icon "Envelope" at bounding box center [110, 78] width 14 height 9
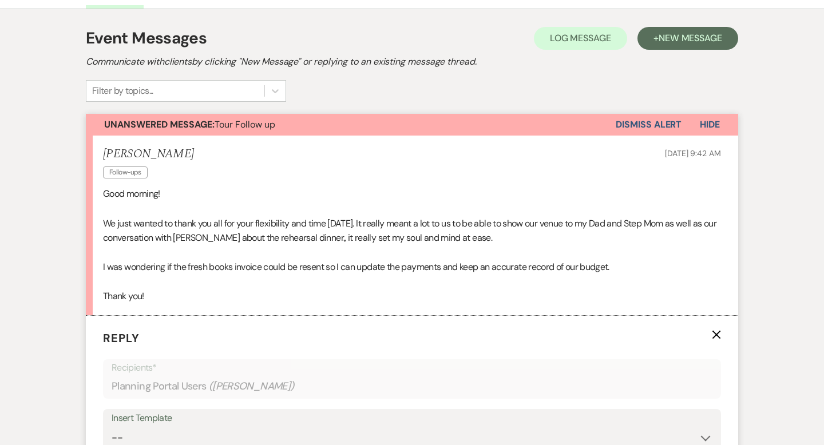
scroll to position [208, 0]
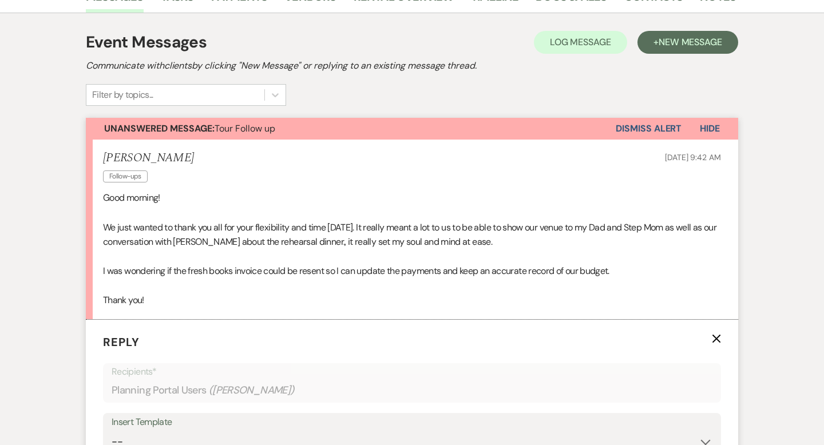
select select "7"
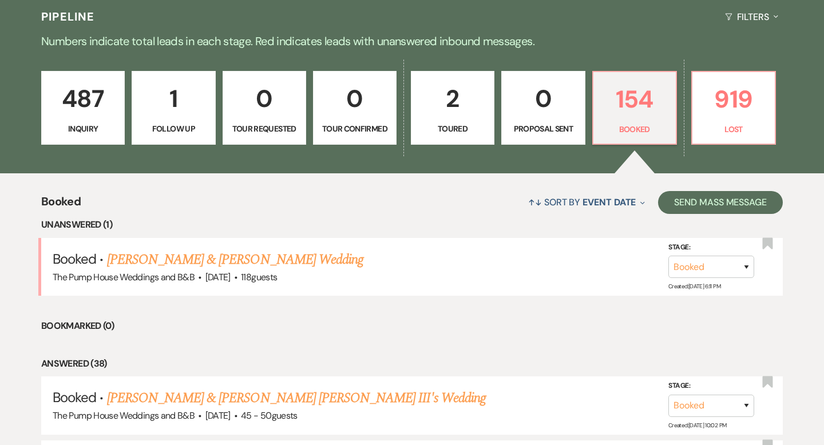
scroll to position [299, 0]
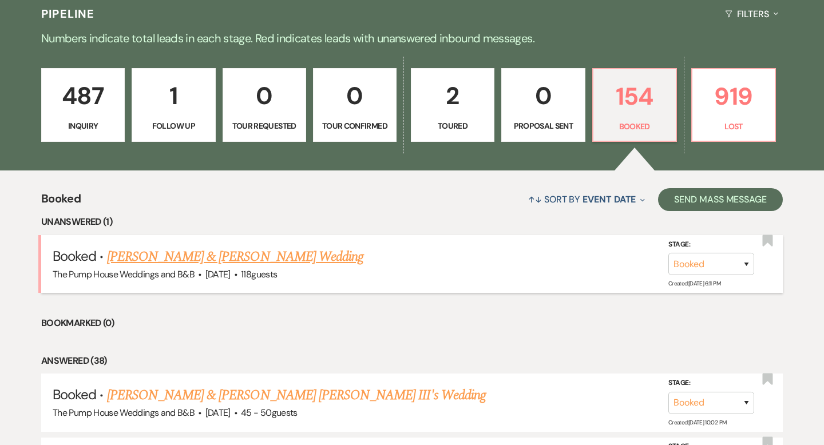
click at [173, 252] on link "[PERSON_NAME] & [PERSON_NAME] Wedding" at bounding box center [235, 257] width 256 height 21
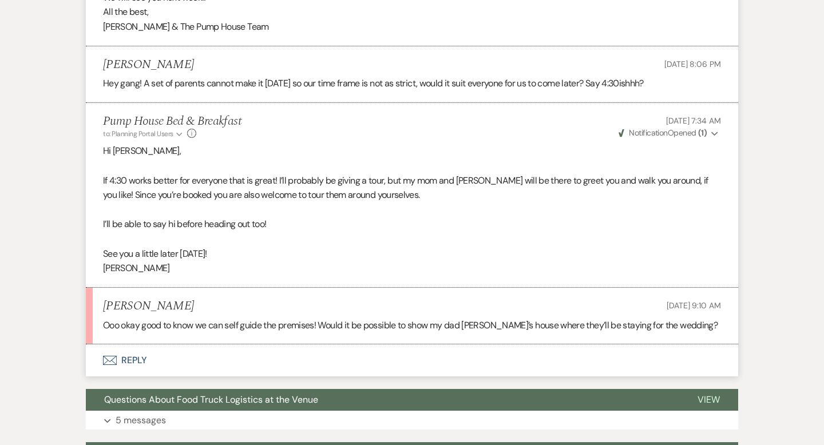
scroll to position [2662, 0]
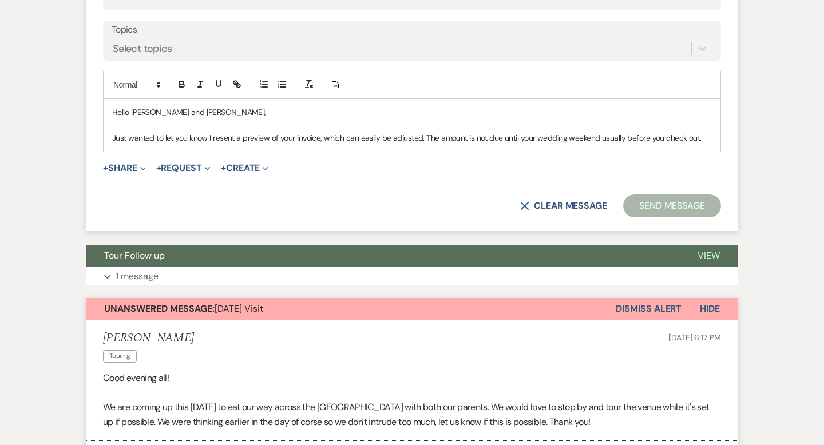
scroll to position [524, 0]
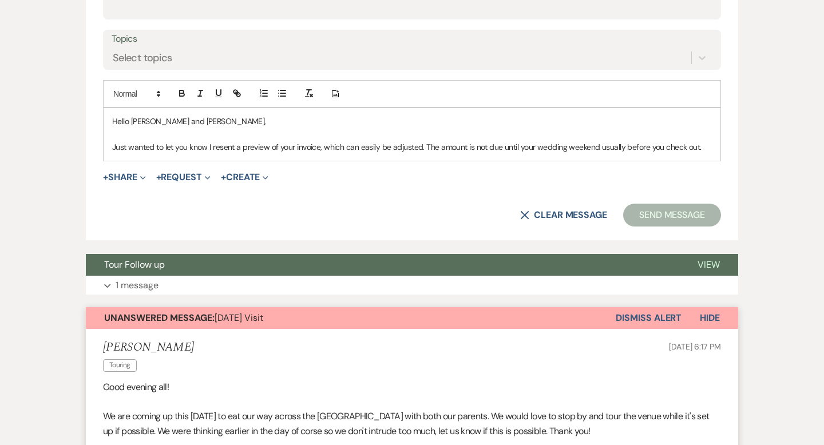
click at [635, 314] on button "Dismiss Alert" at bounding box center [649, 318] width 66 height 22
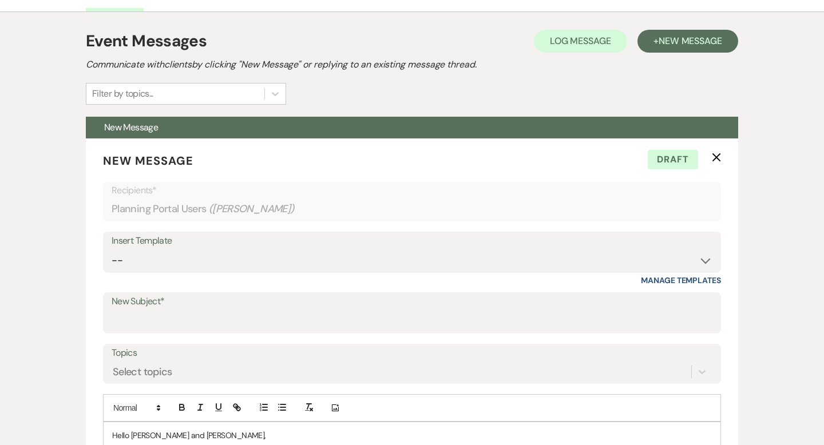
scroll to position [0, 0]
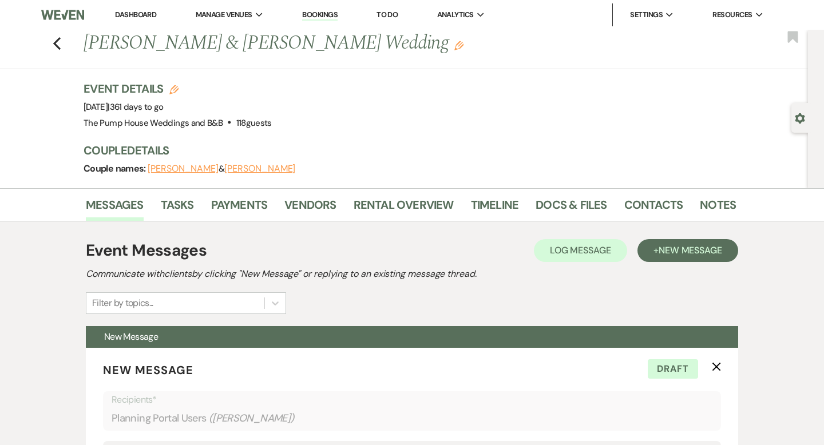
click at [62, 42] on div "Previous [PERSON_NAME] & [PERSON_NAME] Wedding Edit Bookmark" at bounding box center [401, 50] width 814 height 40
click at [57, 41] on use "button" at bounding box center [56, 43] width 7 height 13
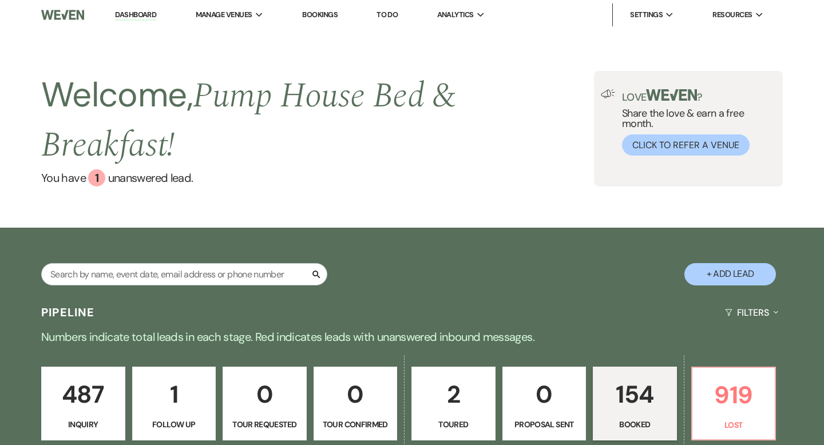
select select "7"
click at [718, 404] on p "919" at bounding box center [734, 395] width 69 height 38
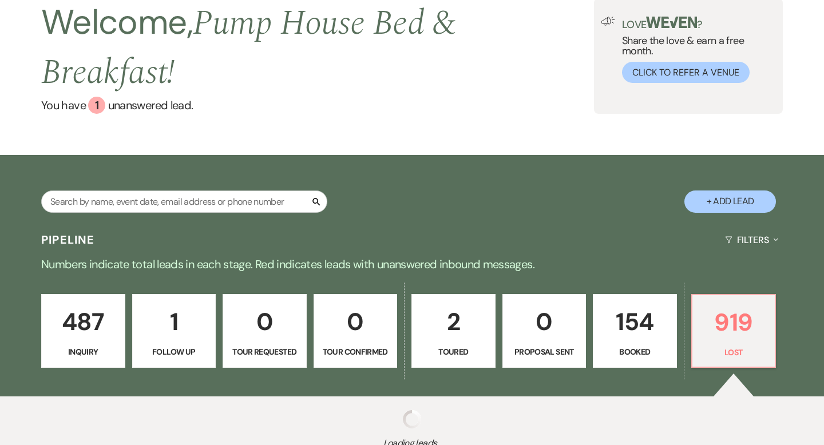
scroll to position [167, 0]
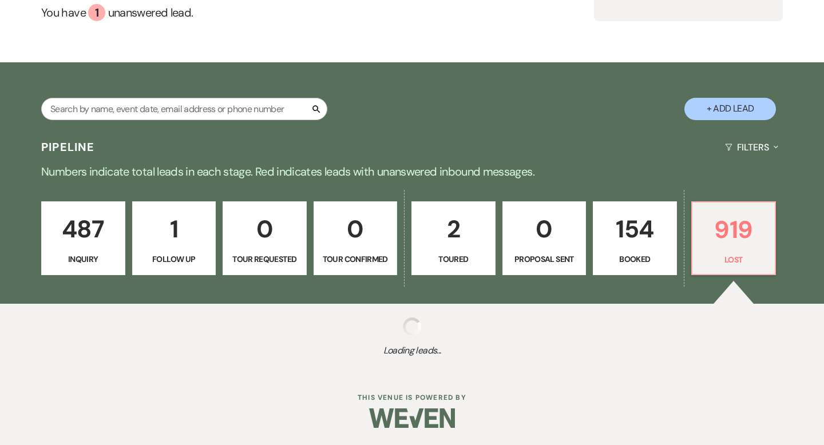
select select "8"
select select "11"
select select "8"
select select "5"
select select "8"
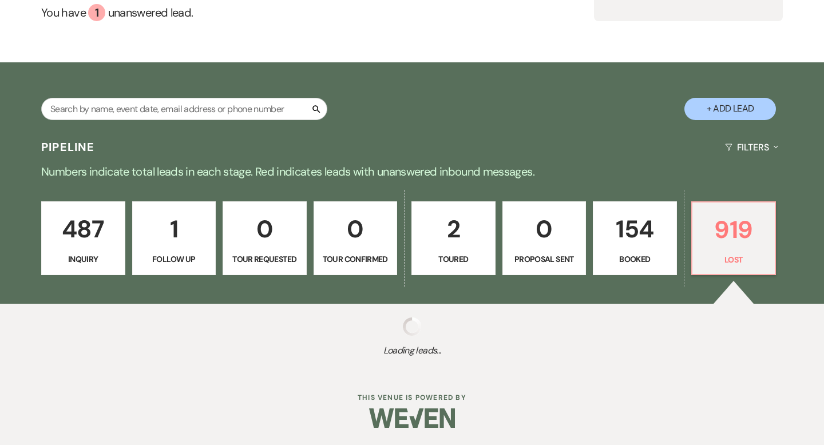
select select "5"
select select "8"
select select "5"
select select "8"
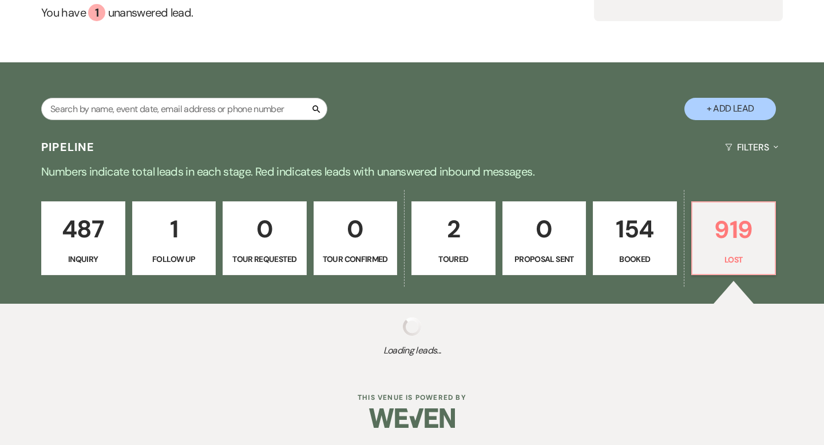
select select "10"
select select "8"
select select "5"
select select "8"
select select "5"
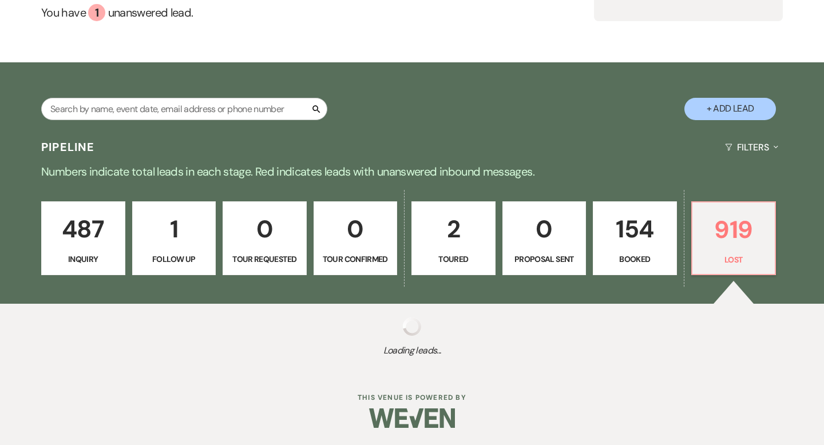
select select "8"
select select "5"
select select "8"
select select "5"
select select "8"
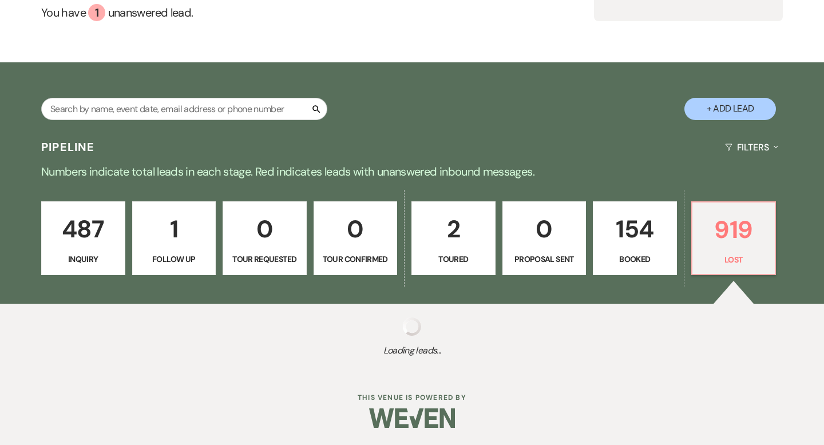
select select "5"
select select "8"
select select "5"
select select "8"
select select "5"
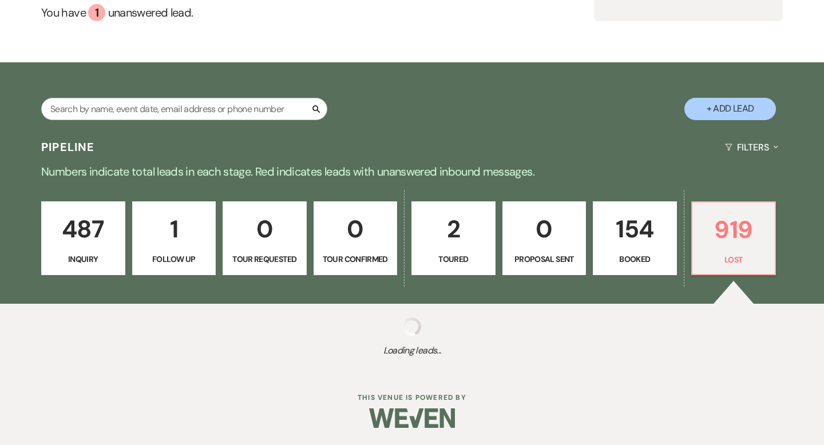
select select "8"
select select "5"
select select "8"
select select "5"
select select "8"
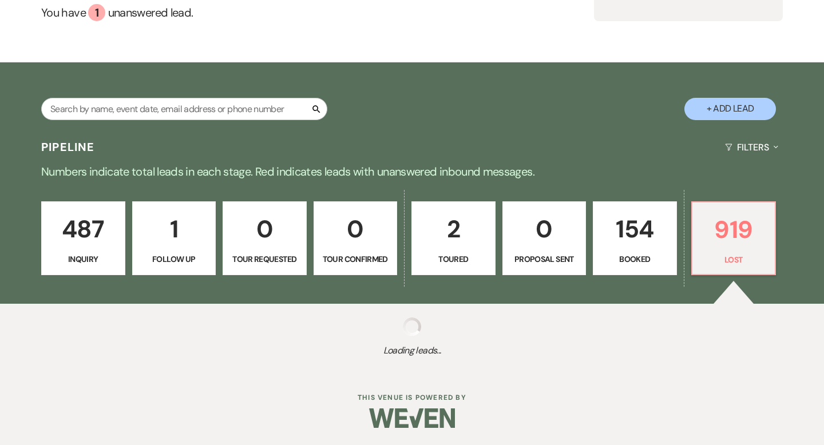
select select "5"
select select "8"
select select "5"
select select "8"
select select "5"
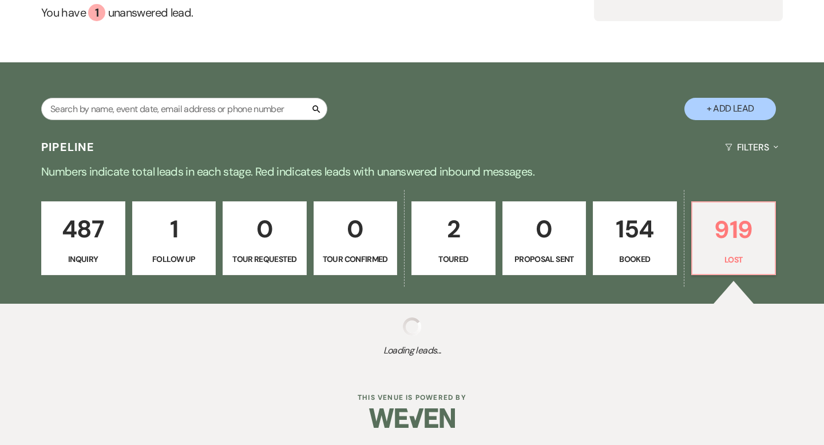
select select "8"
select select "5"
select select "8"
select select "5"
select select "8"
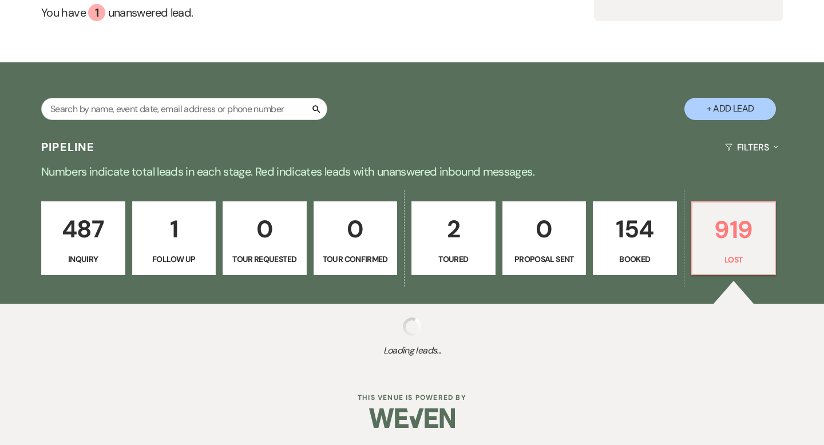
select select "5"
select select "8"
select select "5"
select select "8"
select select "5"
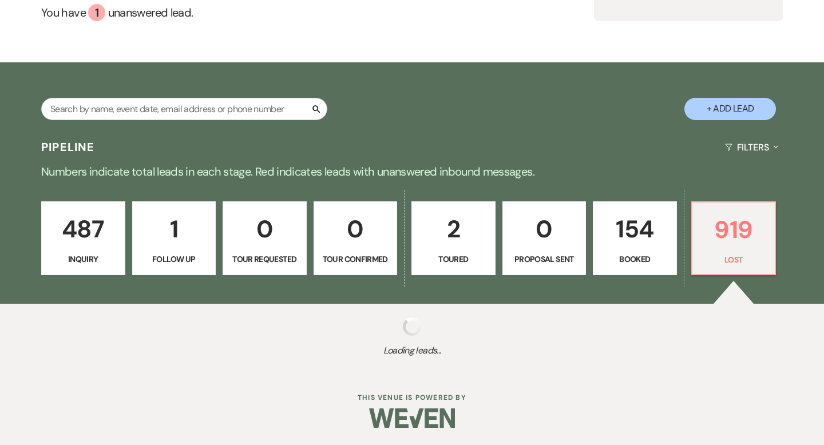
select select "8"
select select "5"
select select "8"
select select "5"
select select "8"
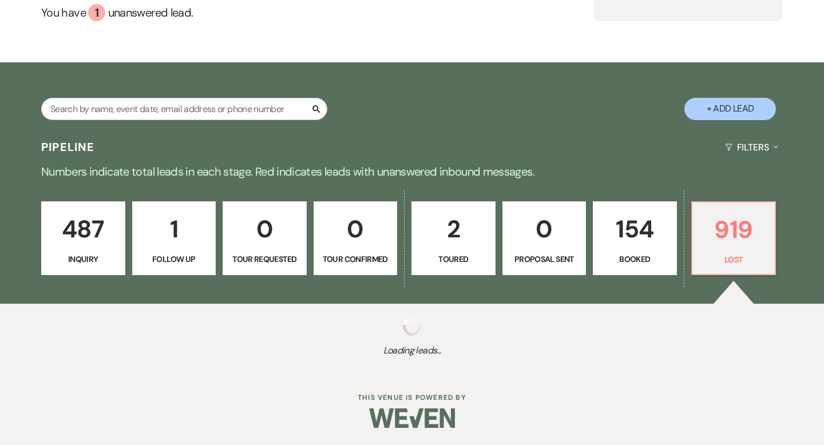
select select "5"
select select "8"
select select "5"
select select "8"
select select "10"
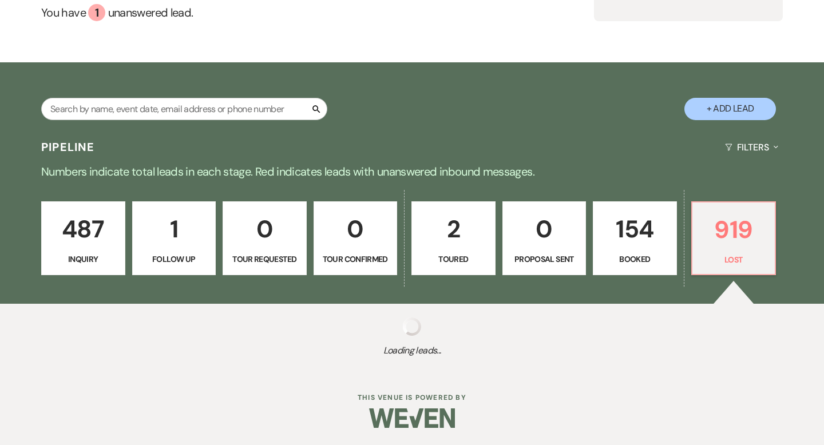
select select "8"
select select "5"
select select "8"
select select "5"
select select "8"
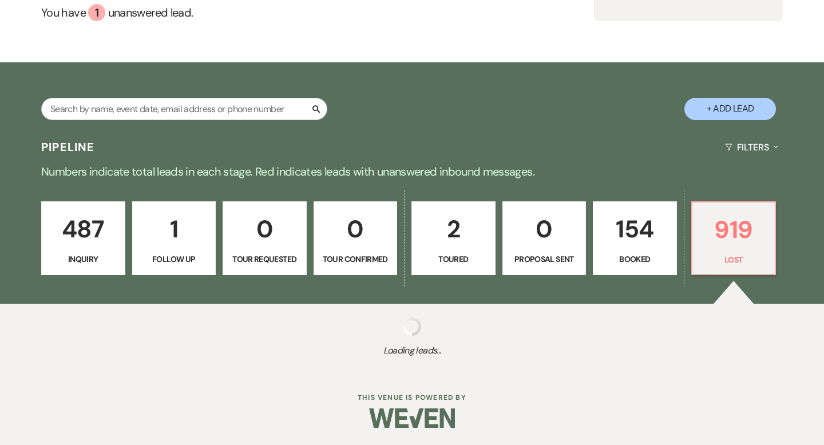
select select "5"
select select "8"
select select "5"
select select "8"
select select "5"
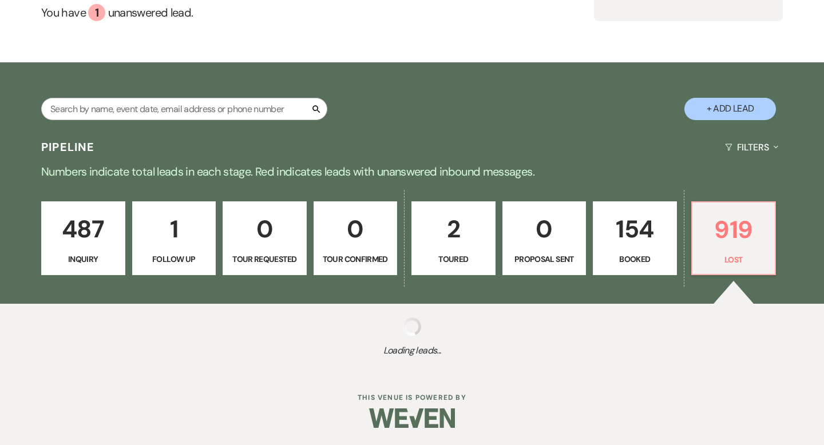
select select "8"
select select "5"
select select "8"
select select "5"
select select "8"
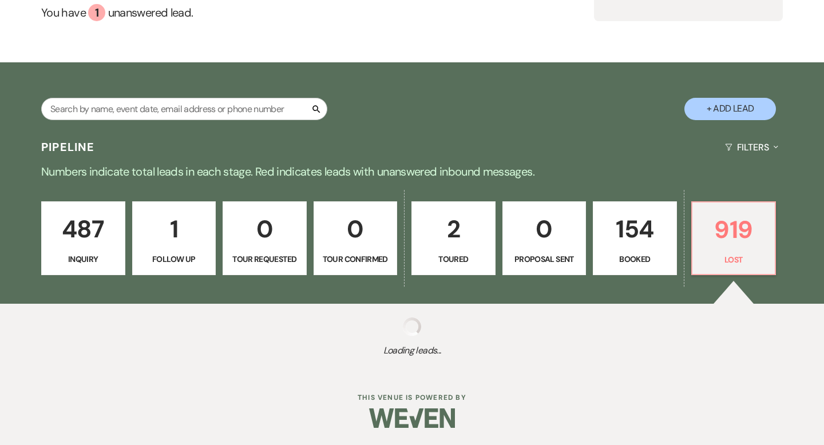
select select "5"
select select "8"
select select "5"
select select "8"
select select "5"
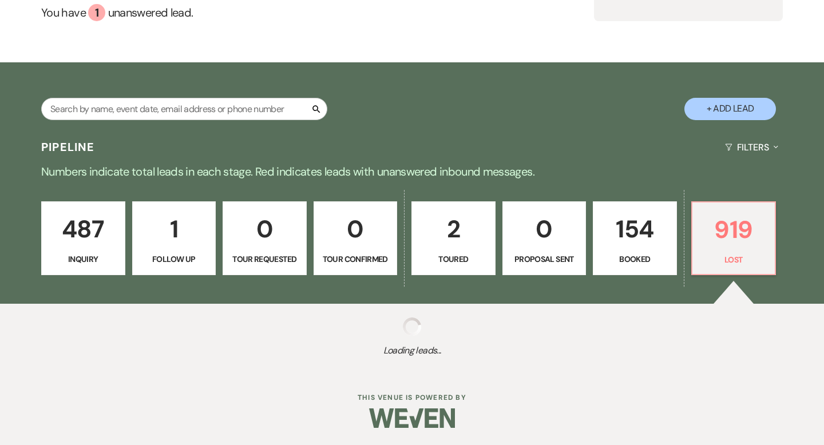
select select "8"
select select "5"
select select "8"
select select "5"
select select "8"
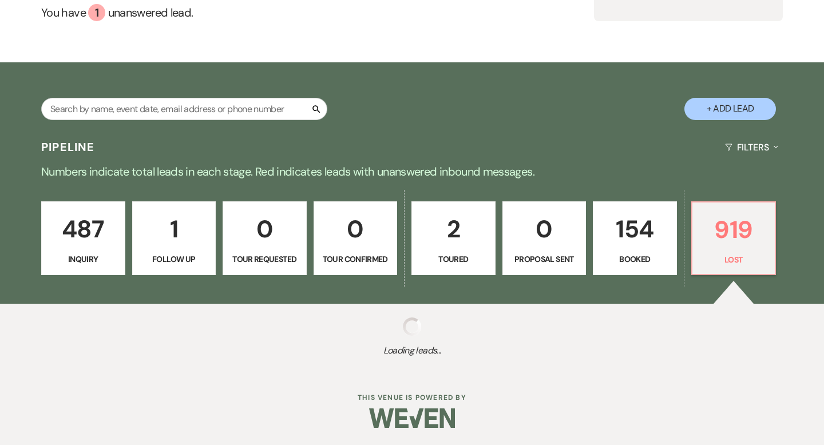
select select "5"
select select "8"
select select "6"
select select "8"
select select "5"
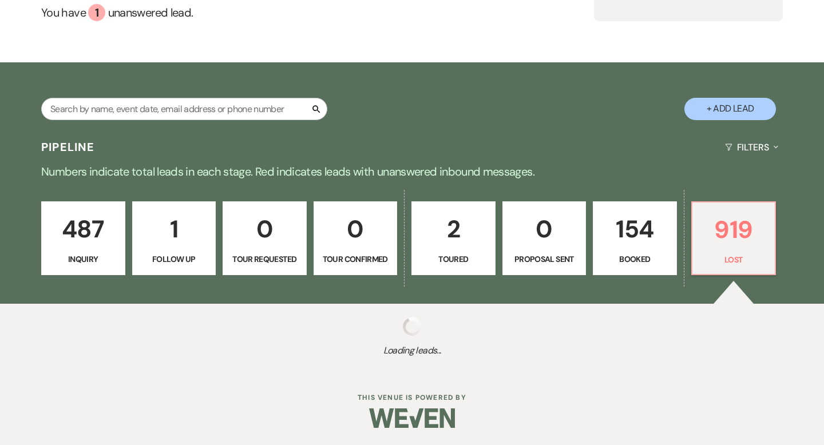
select select "8"
select select "5"
select select "8"
select select "5"
select select "8"
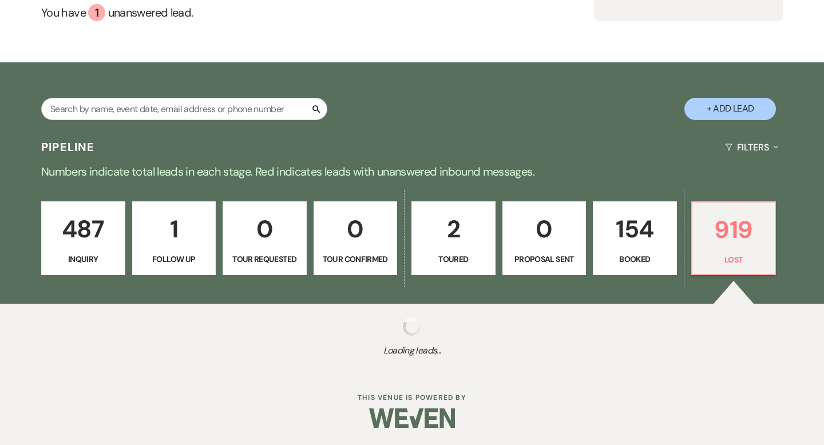
select select "5"
select select "8"
select select "5"
select select "8"
select select "5"
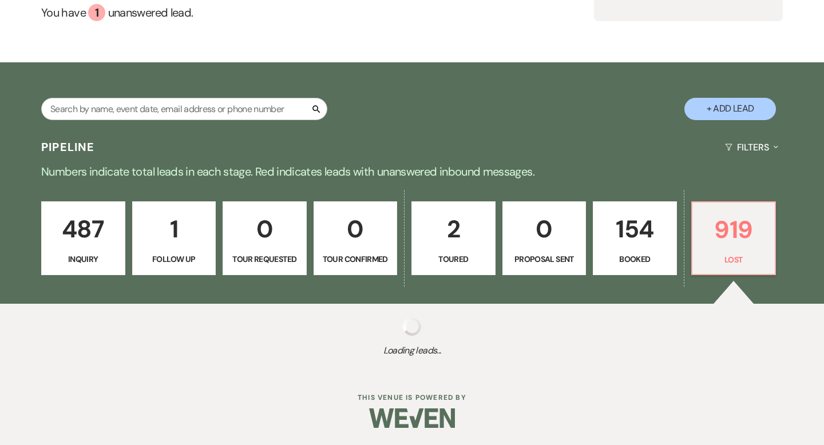
select select "8"
select select "5"
select select "8"
select select "5"
select select "8"
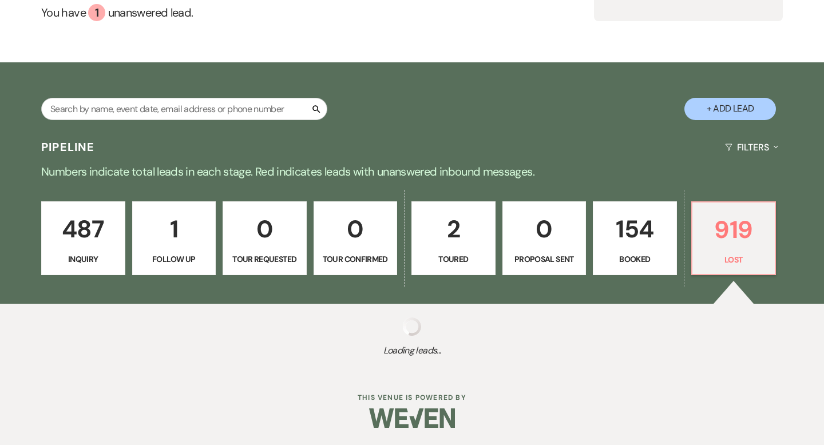
select select "5"
select select "8"
select select "5"
select select "8"
select select "10"
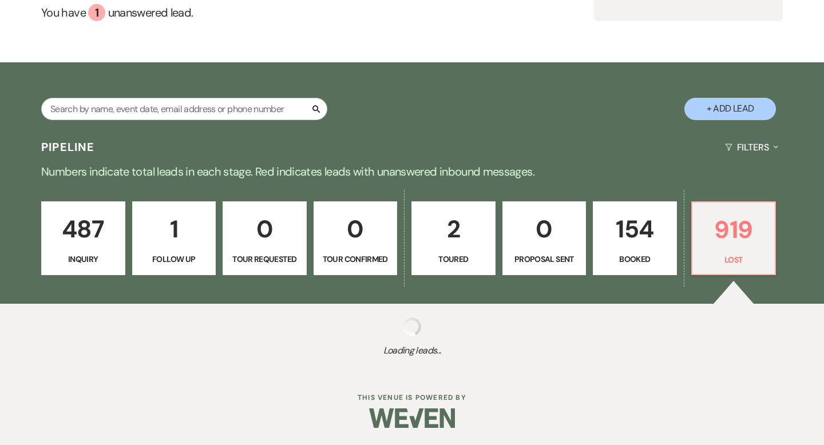
select select "8"
select select "5"
select select "8"
select select "5"
select select "8"
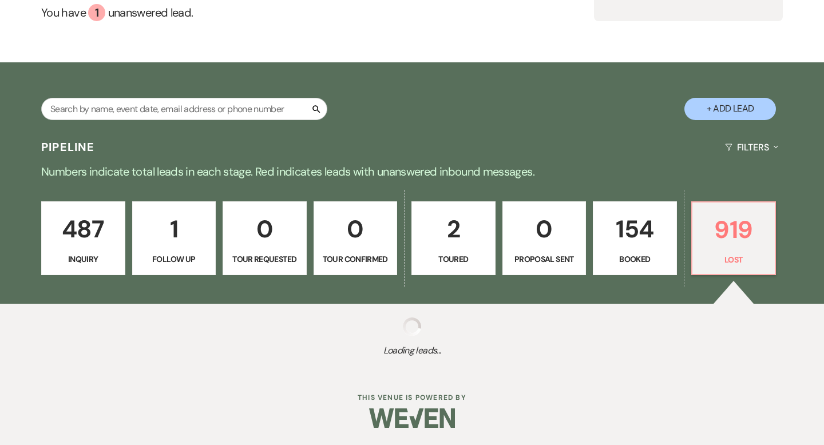
select select "5"
select select "8"
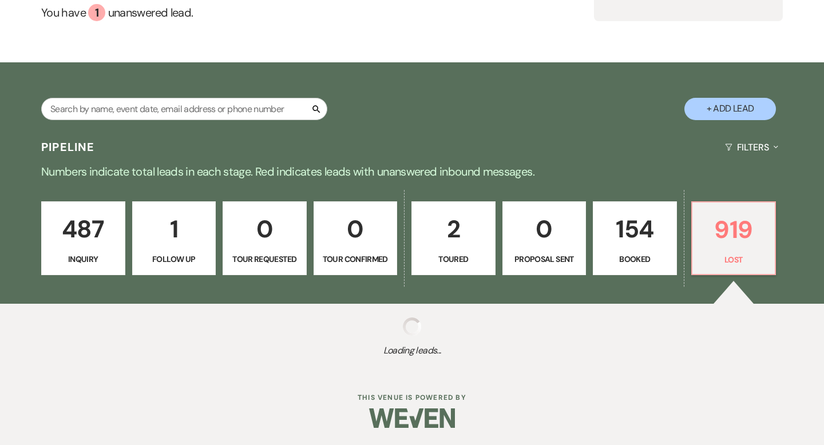
select select "8"
select select "5"
select select "8"
select select "10"
select select "8"
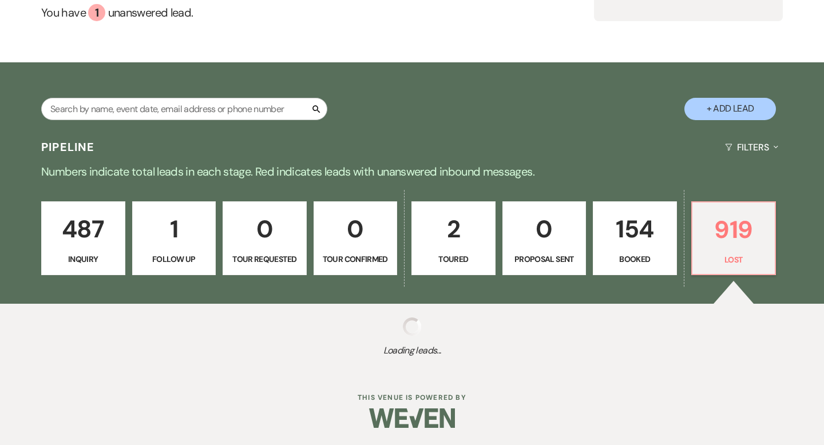
select select "5"
select select "8"
select select "5"
select select "8"
select select "1"
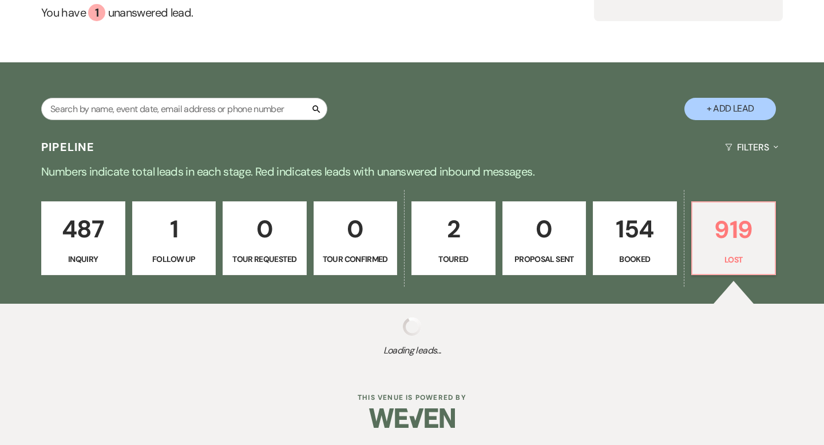
select select "8"
select select "5"
select select "8"
select select "5"
select select "8"
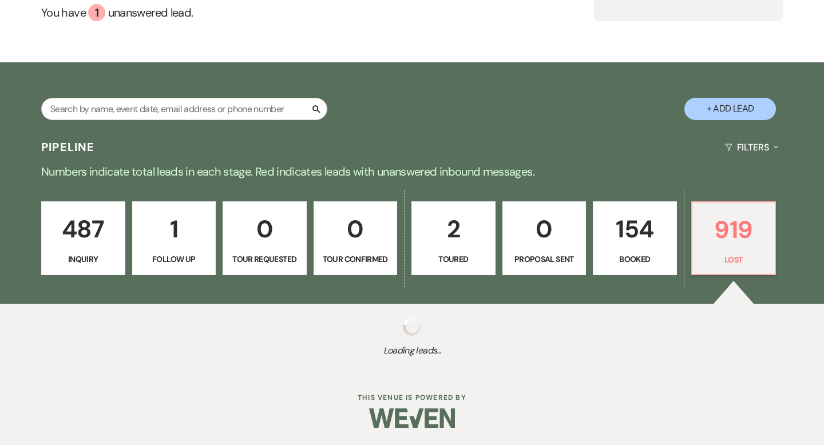
select select "6"
select select "8"
select select "5"
select select "8"
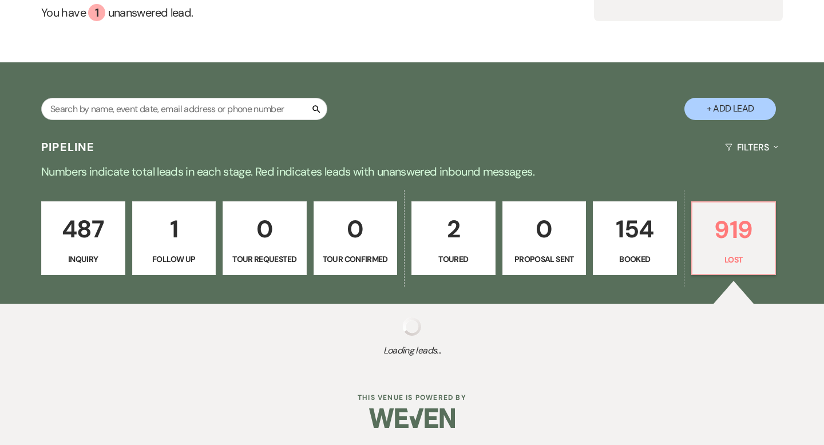
select select "5"
select select "8"
select select "5"
select select "8"
select select "6"
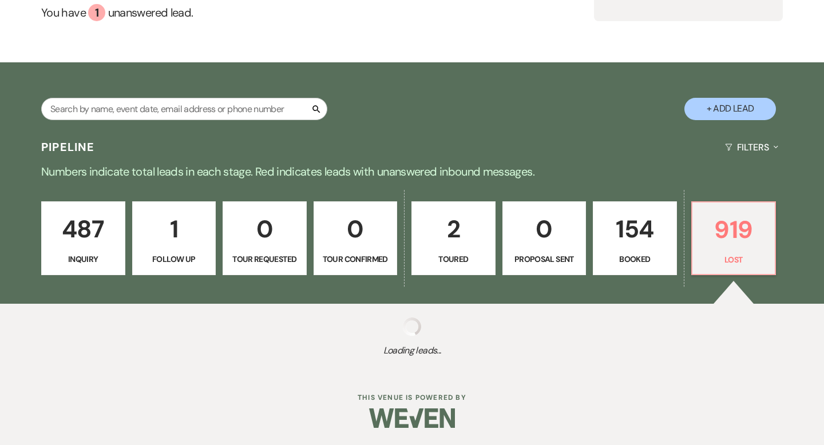
select select "8"
select select "5"
select select "8"
select select "5"
select select "8"
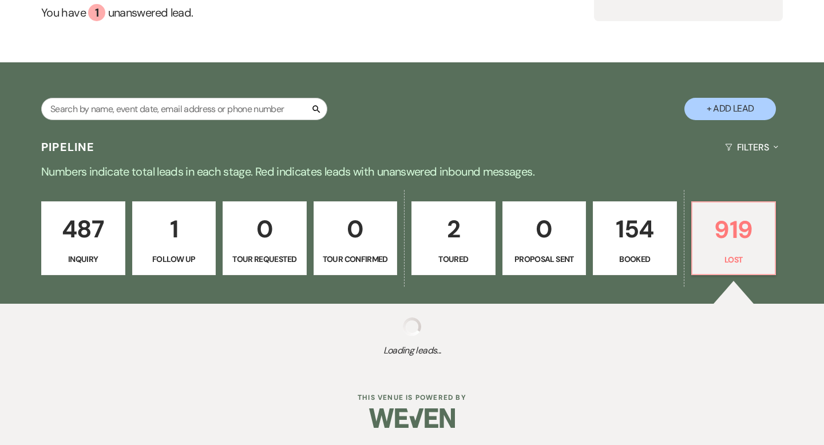
select select "5"
select select "8"
select select "5"
select select "8"
select select "5"
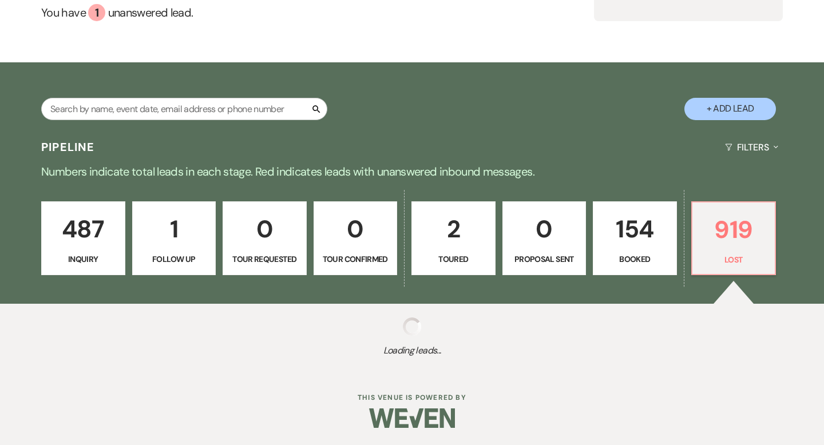
select select "8"
select select "5"
select select "8"
select select "5"
select select "8"
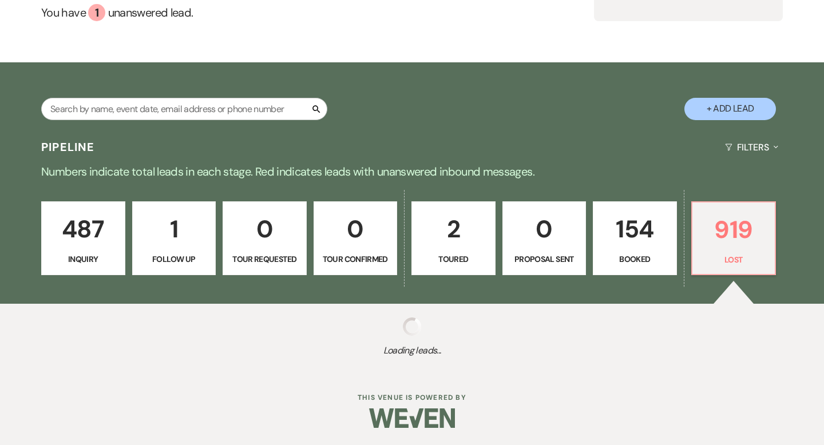
select select "10"
select select "8"
select select "5"
select select "8"
select select "1"
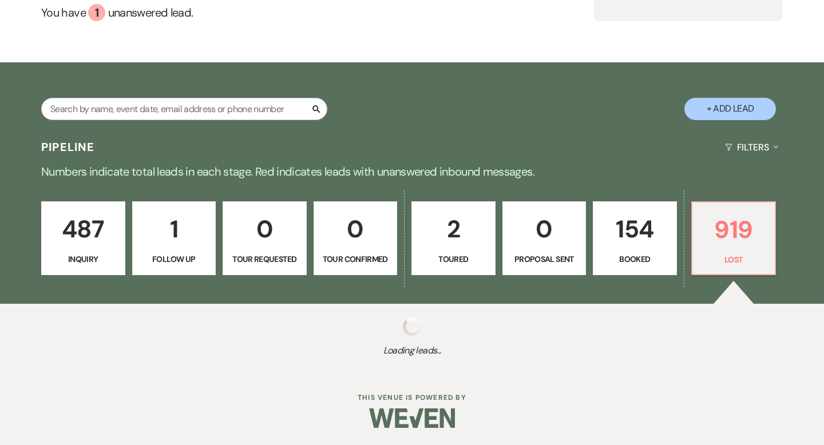
select select "8"
select select "5"
select select "8"
select select "5"
select select "8"
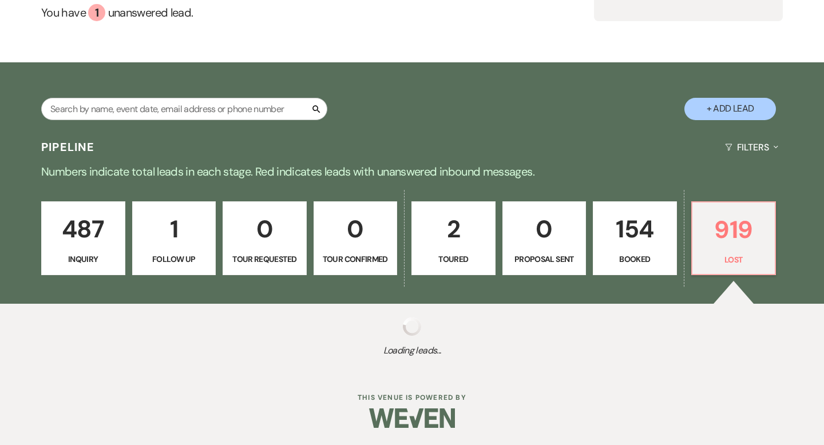
select select "5"
select select "8"
select select "10"
select select "8"
select select "5"
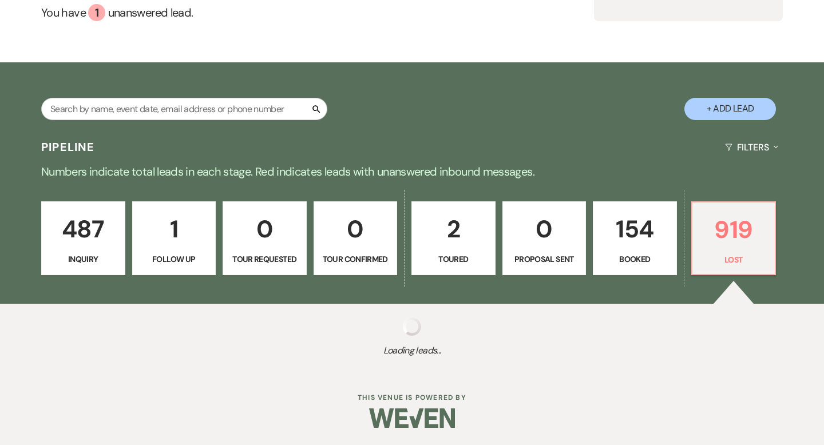
select select "8"
select select "5"
select select "8"
select select "5"
select select "8"
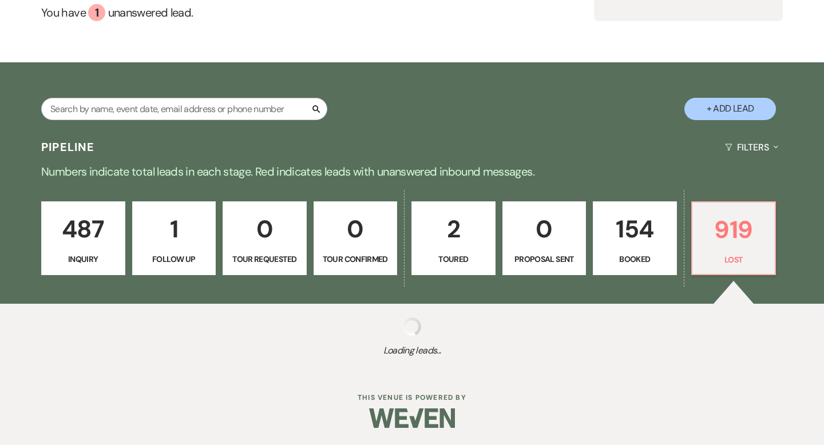
select select "5"
select select "8"
select select "5"
select select "8"
select select "5"
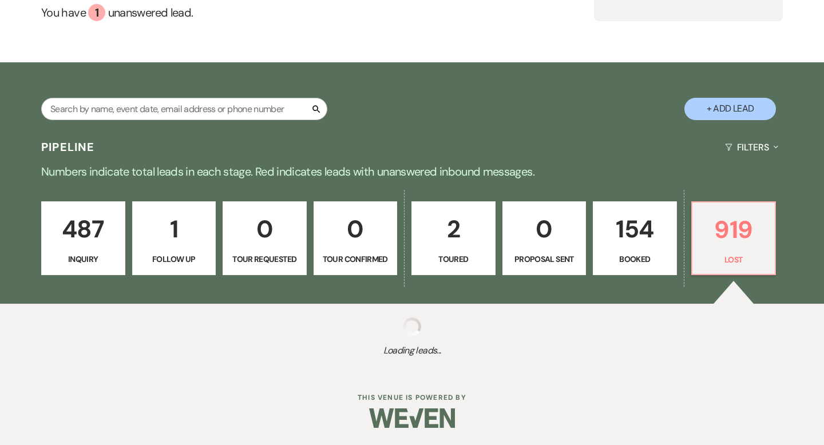
select select "8"
select select "5"
select select "8"
select select "7"
select select "8"
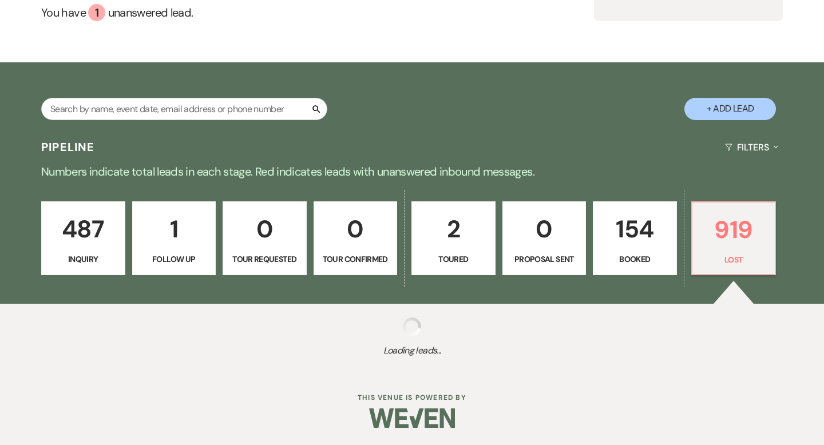
select select "5"
select select "8"
select select "11"
select select "8"
select select "5"
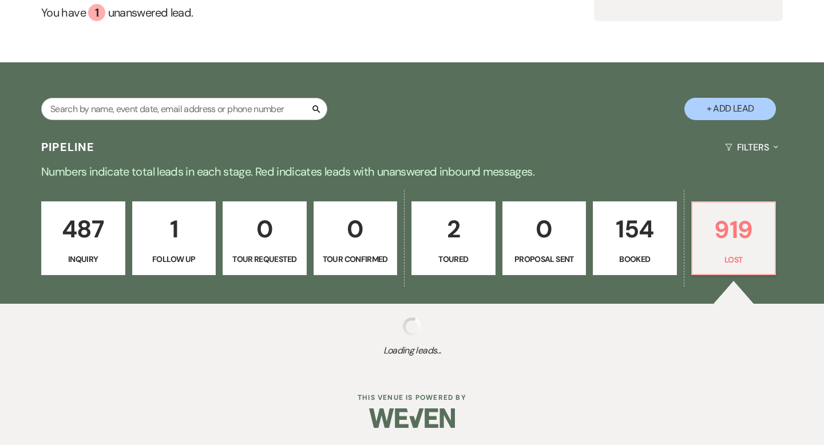
select select "8"
select select "5"
select select "8"
select select "10"
select select "8"
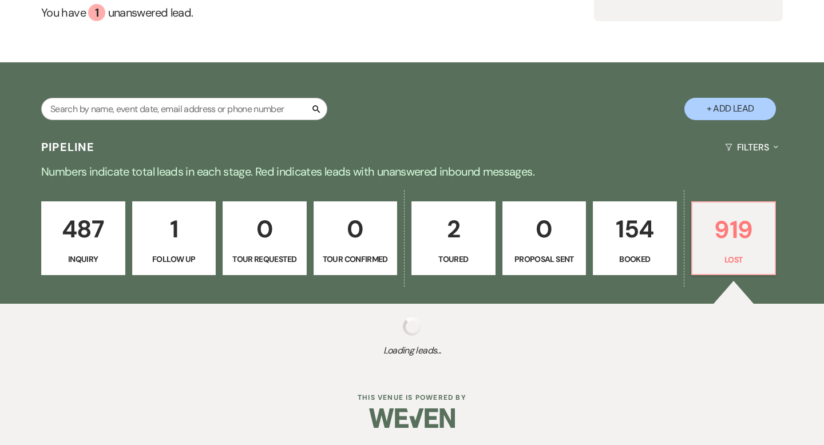
select select "5"
select select "8"
select select "5"
select select "8"
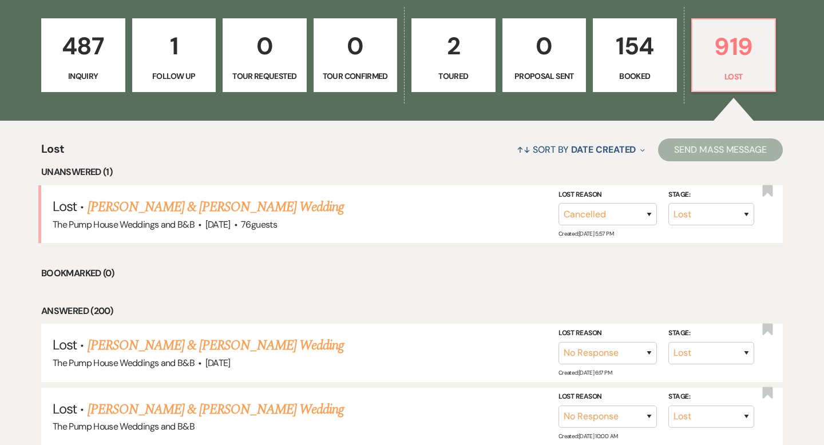
scroll to position [346, 0]
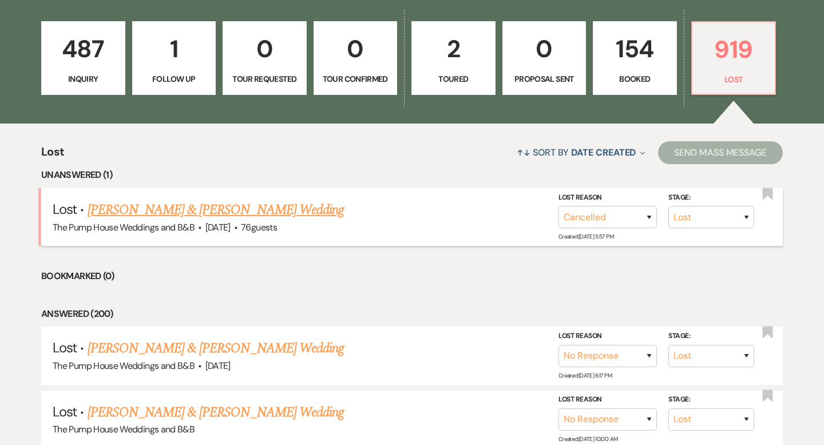
click at [296, 217] on link "[PERSON_NAME] & [PERSON_NAME] Wedding" at bounding box center [216, 210] width 256 height 21
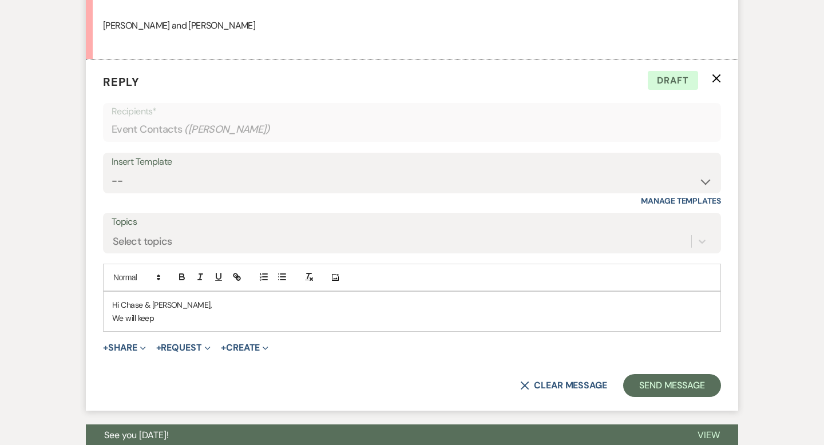
scroll to position [1078, 0]
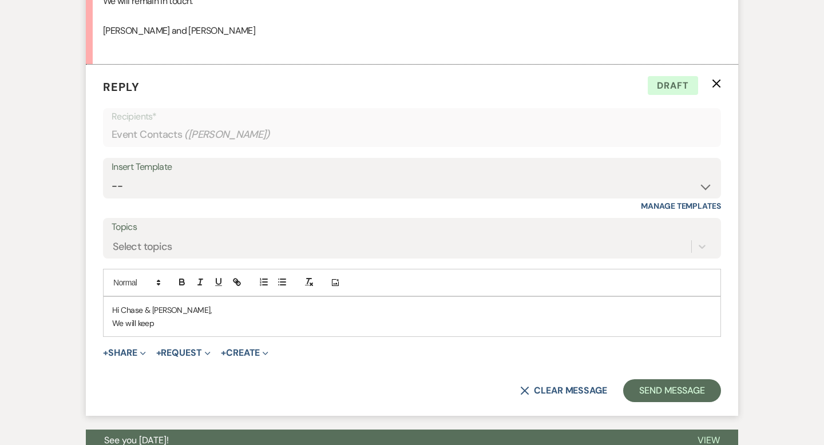
click at [716, 86] on icon "X" at bounding box center [716, 83] width 9 height 9
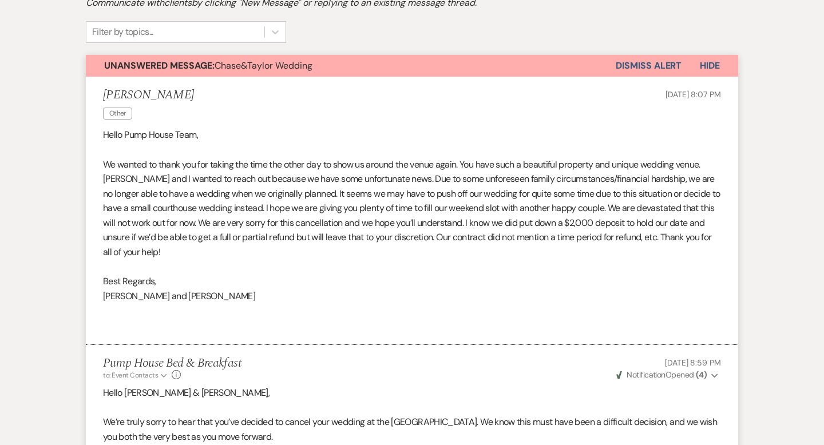
scroll to position [273, 0]
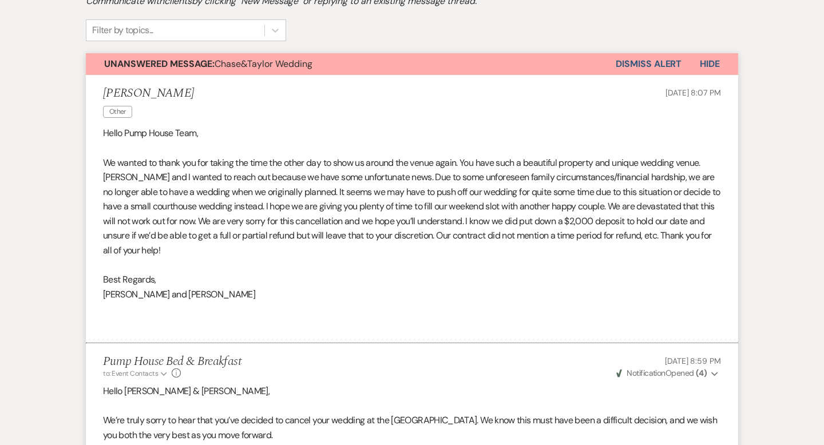
click at [678, 57] on button "Dismiss Alert" at bounding box center [649, 64] width 66 height 22
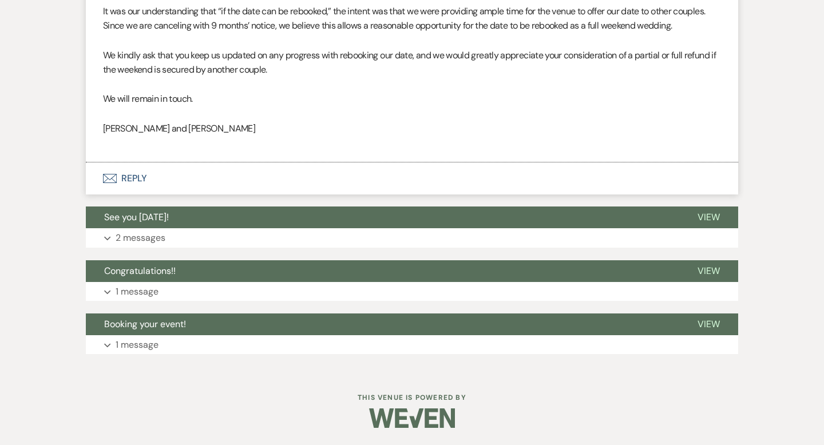
scroll to position [0, 0]
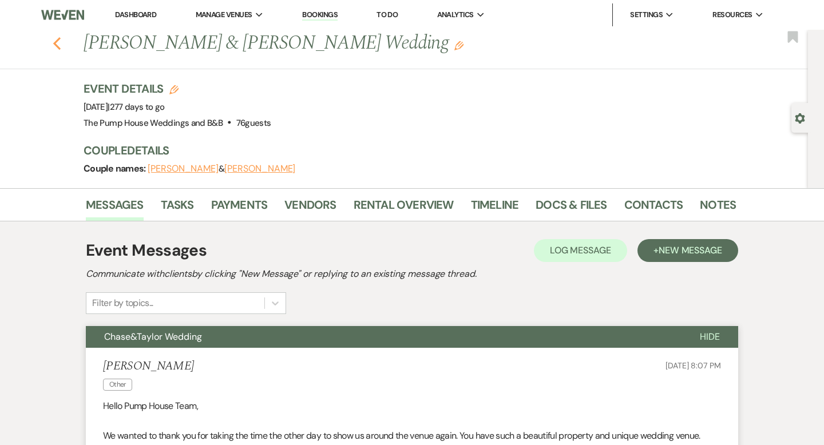
click at [57, 37] on icon "Previous" at bounding box center [57, 44] width 9 height 14
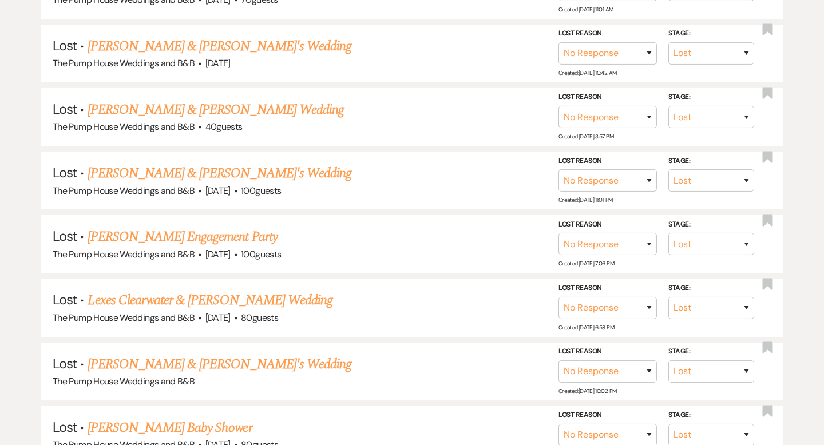
scroll to position [2432, 0]
